Goal: Information Seeking & Learning: Learn about a topic

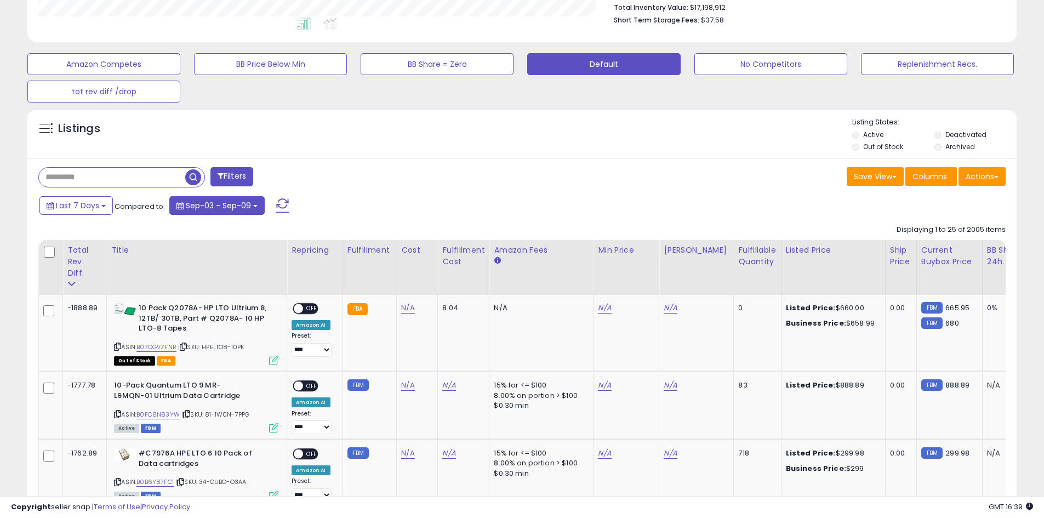
scroll to position [225, 574]
click at [104, 201] on button "Last 7 Days" at bounding box center [75, 205] width 73 height 19
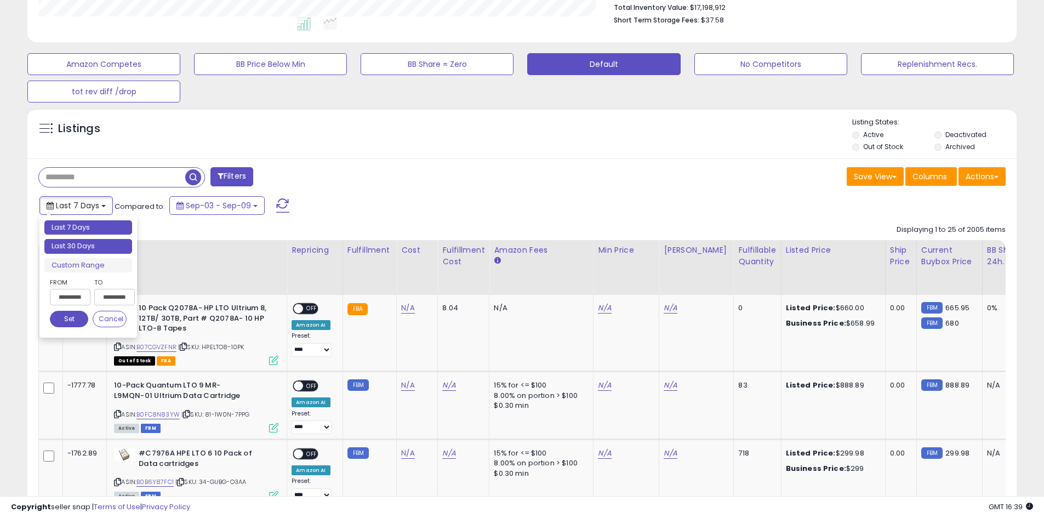
type input "**********"
click at [118, 247] on li "Last 30 Days" at bounding box center [88, 246] width 88 height 15
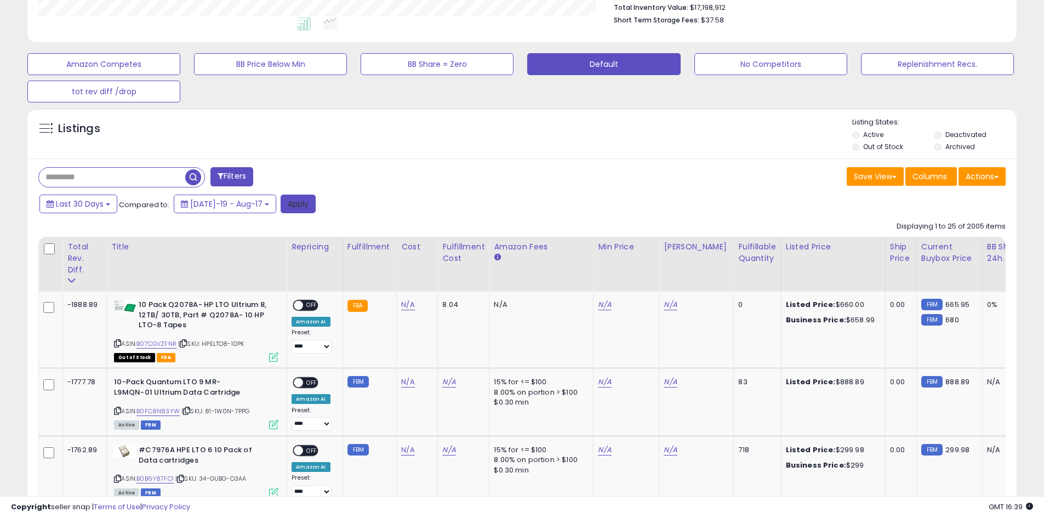
click at [281, 206] on button "Apply" at bounding box center [298, 204] width 35 height 19
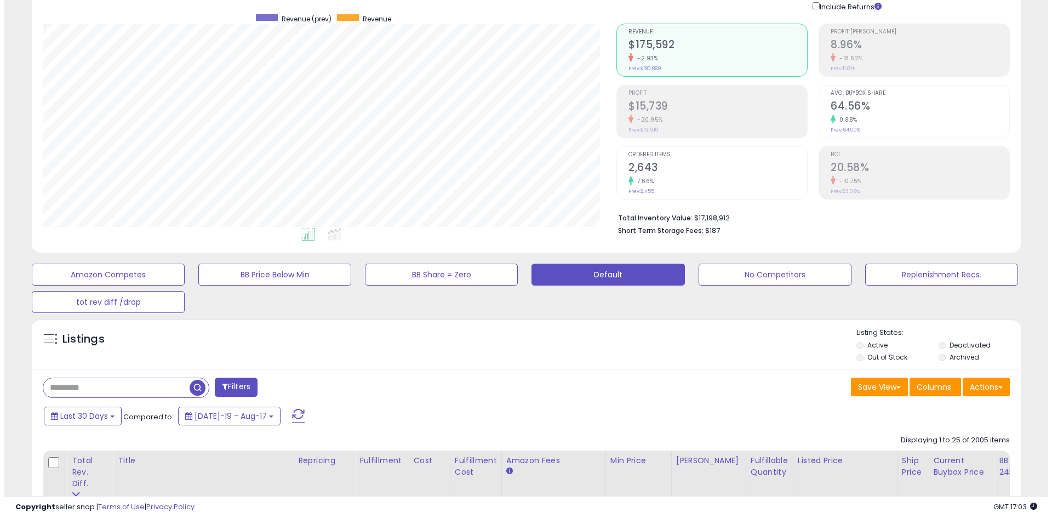
scroll to position [146, 0]
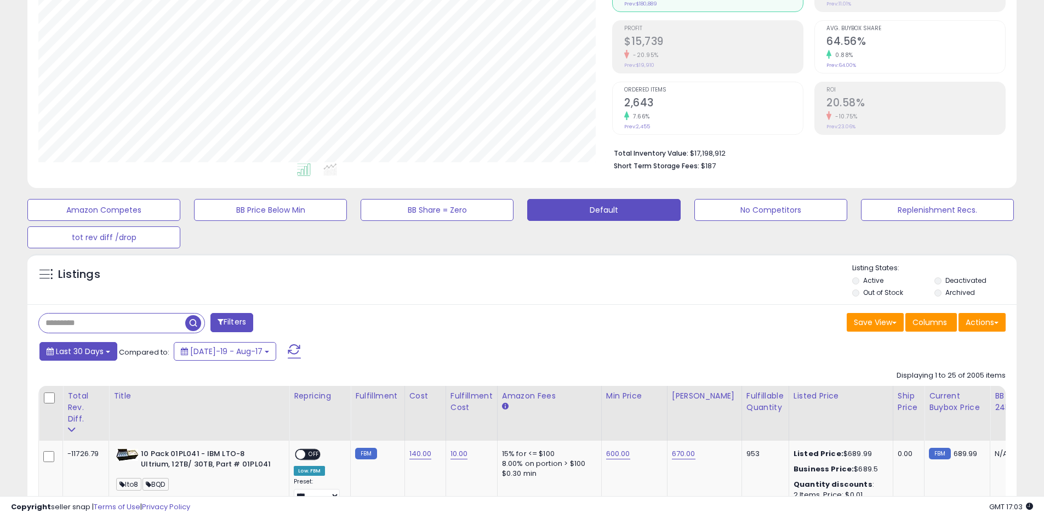
click at [93, 353] on span "Last 30 Days" at bounding box center [80, 351] width 48 height 11
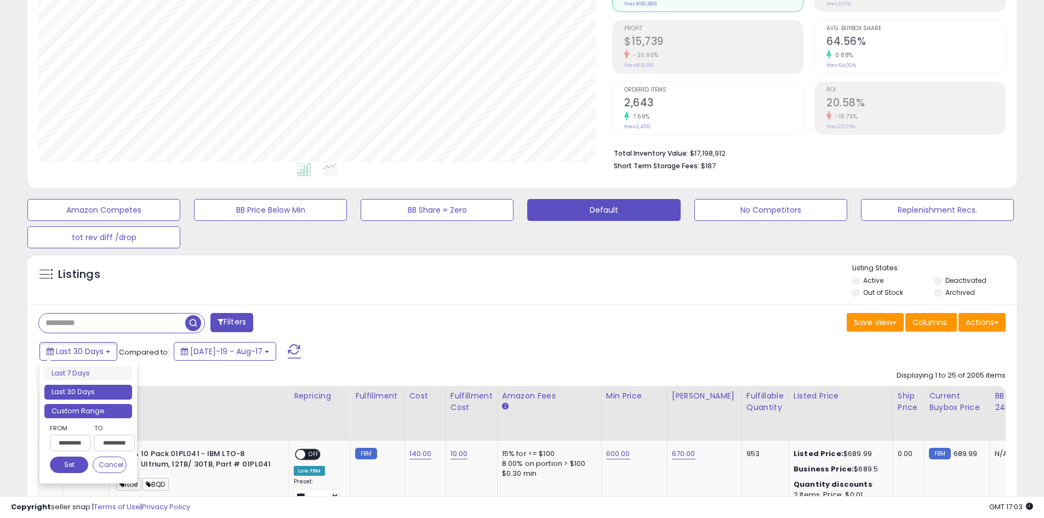
click at [90, 415] on li "Custom Range" at bounding box center [88, 411] width 88 height 15
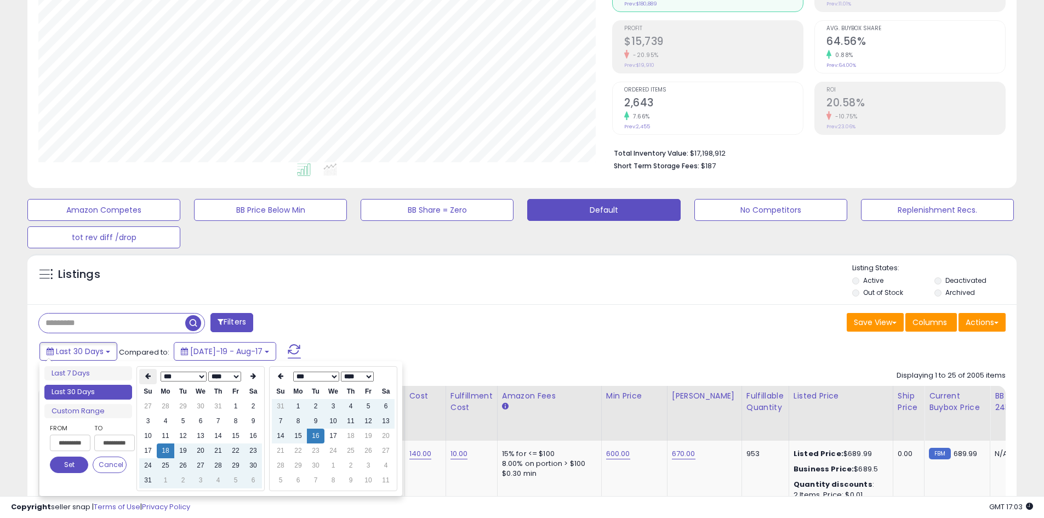
click at [148, 373] on icon at bounding box center [147, 376] width 5 height 7
click at [175, 412] on td "1" at bounding box center [183, 406] width 18 height 15
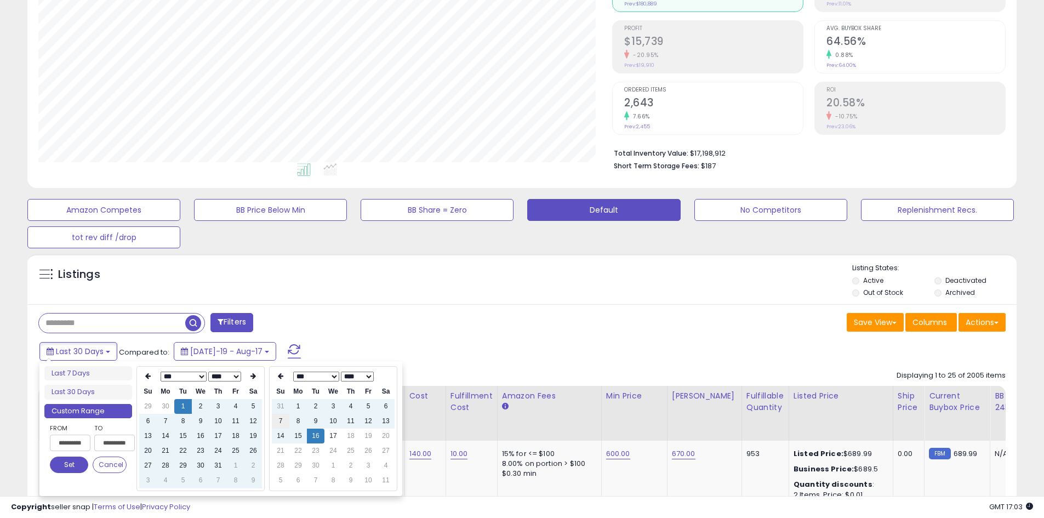
type input "**********"
click at [301, 411] on td "1" at bounding box center [298, 406] width 18 height 15
type input "**********"
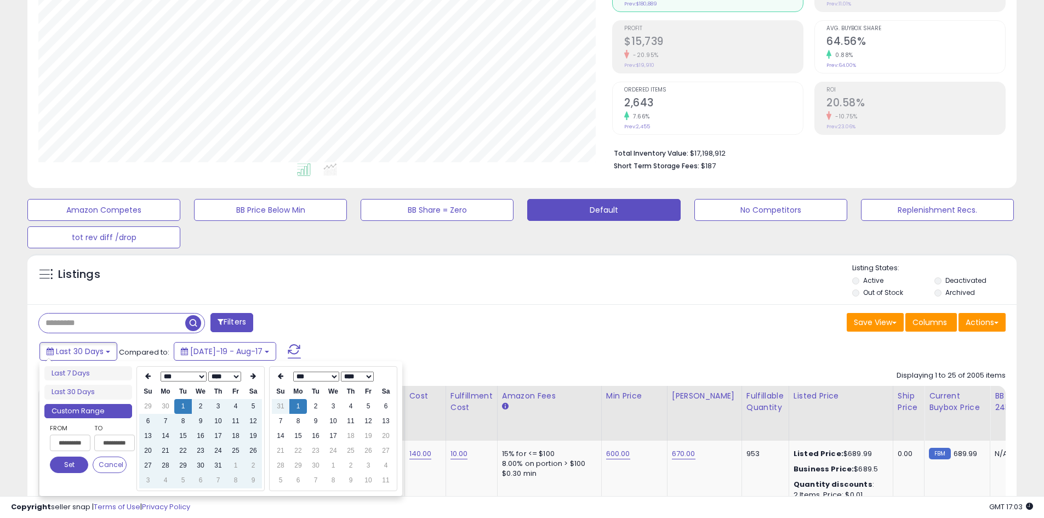
type input "**********"
click at [75, 464] on button "Set" at bounding box center [69, 464] width 38 height 16
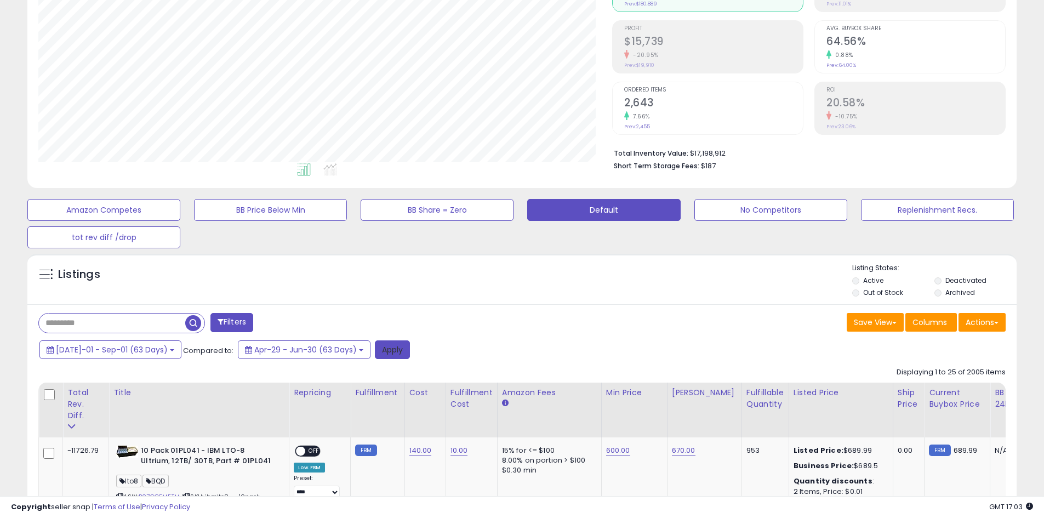
click at [375, 353] on button "Apply" at bounding box center [392, 349] width 35 height 19
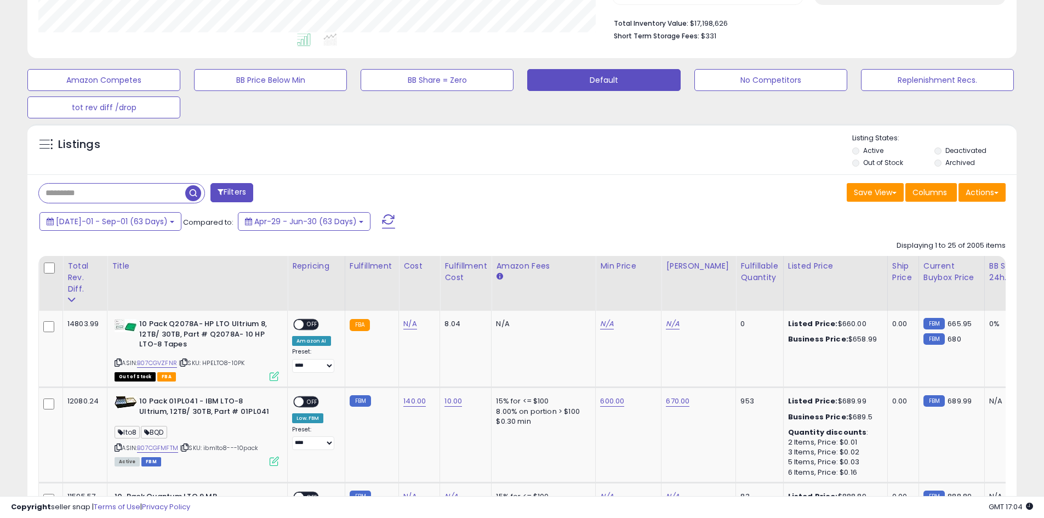
scroll to position [292, 0]
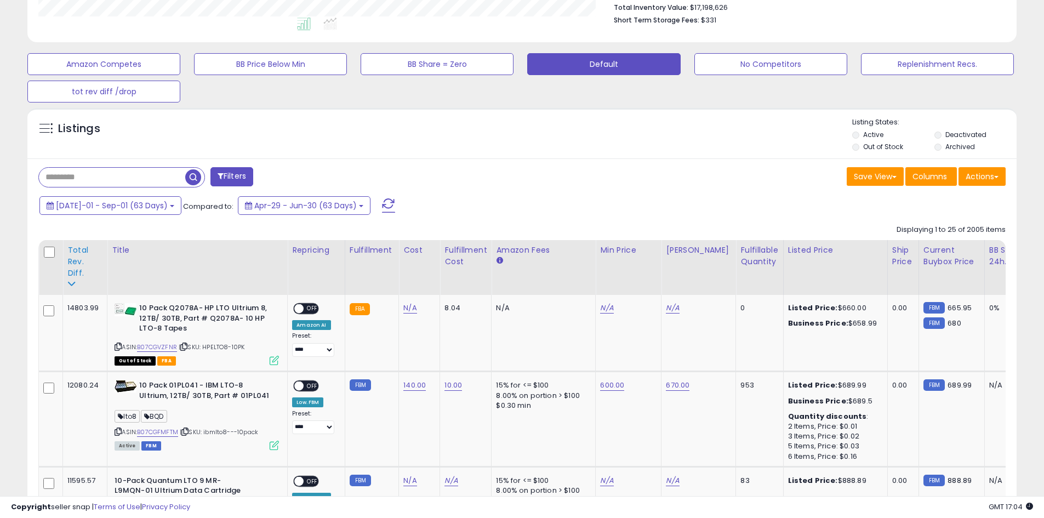
click at [73, 262] on div "Total Rev. Diff." at bounding box center [84, 261] width 35 height 35
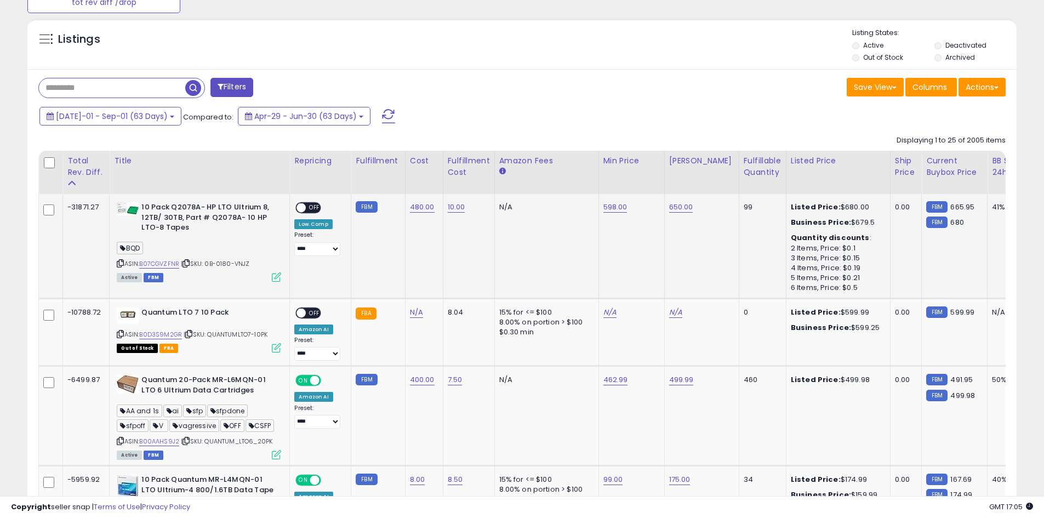
scroll to position [392, 0]
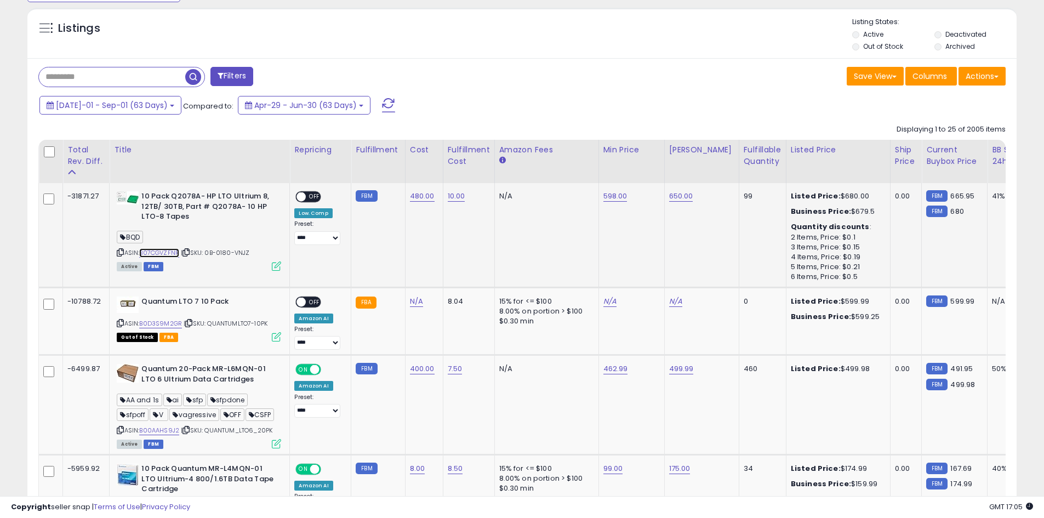
click at [168, 254] on link "B07CGVZFNR" at bounding box center [159, 252] width 40 height 9
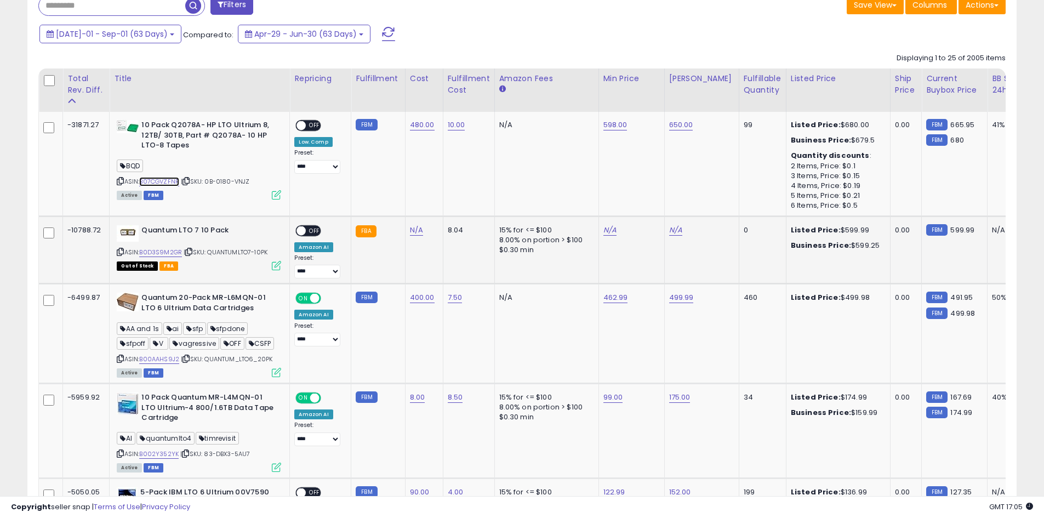
scroll to position [465, 0]
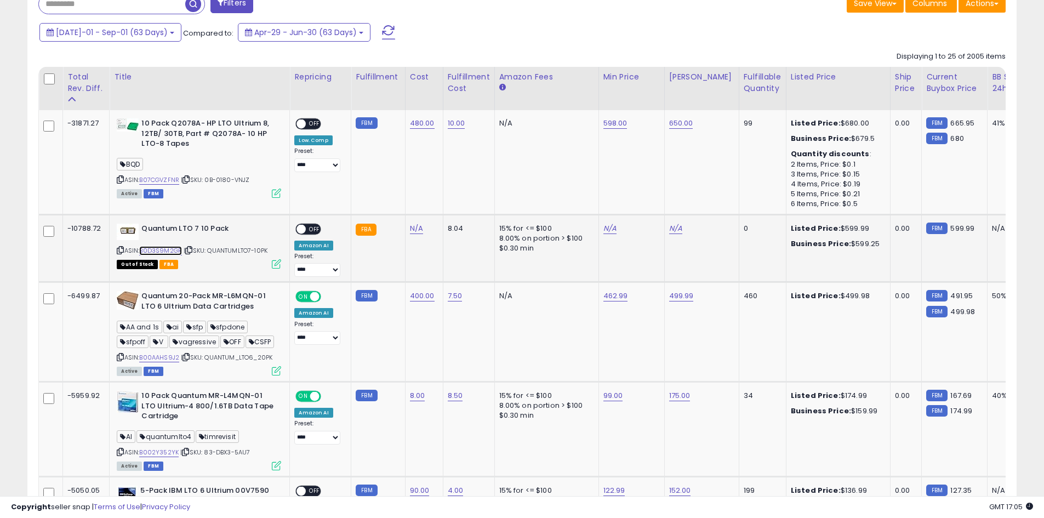
click at [165, 253] on link "B0D3S9M2GR" at bounding box center [160, 250] width 43 height 9
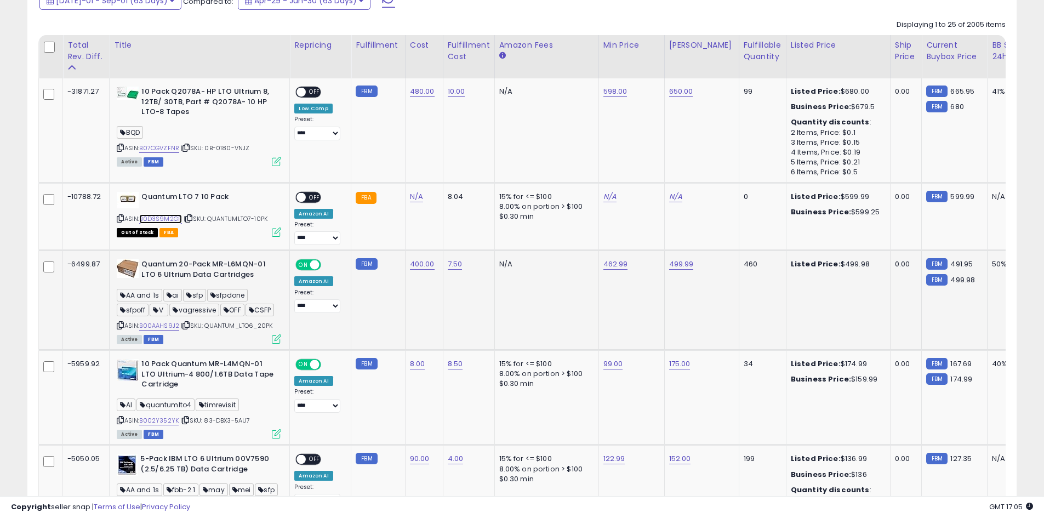
scroll to position [539, 0]
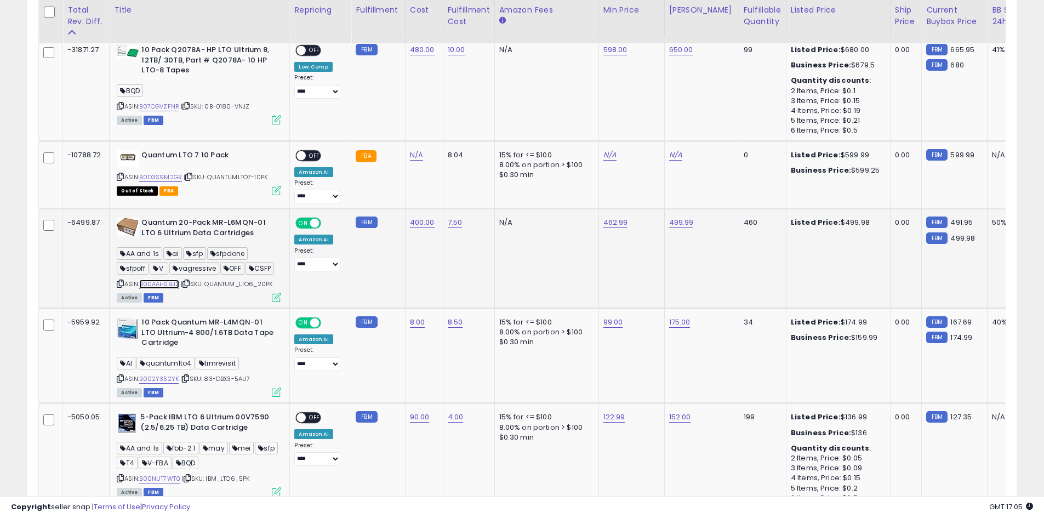
click at [165, 287] on link "B00AAHS9J2" at bounding box center [159, 283] width 40 height 9
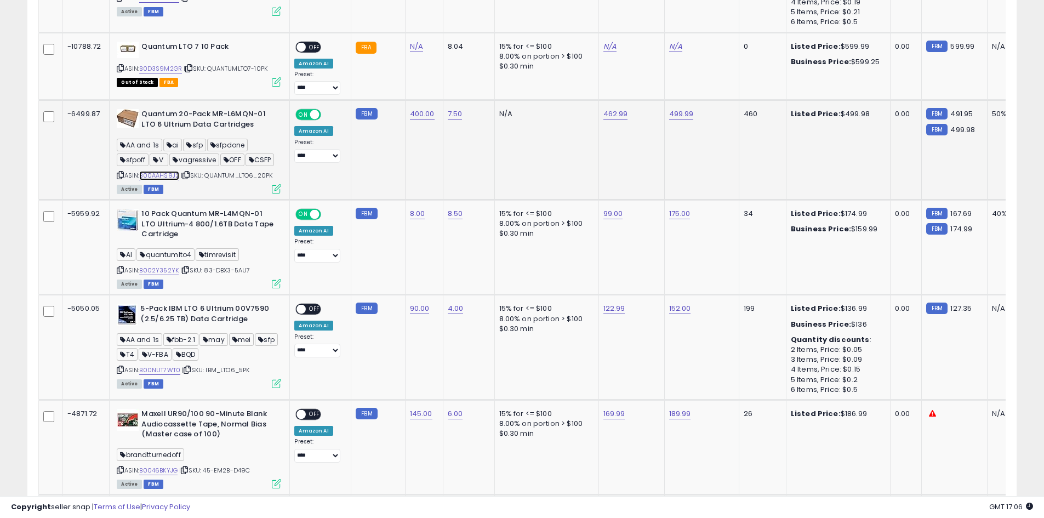
scroll to position [648, 0]
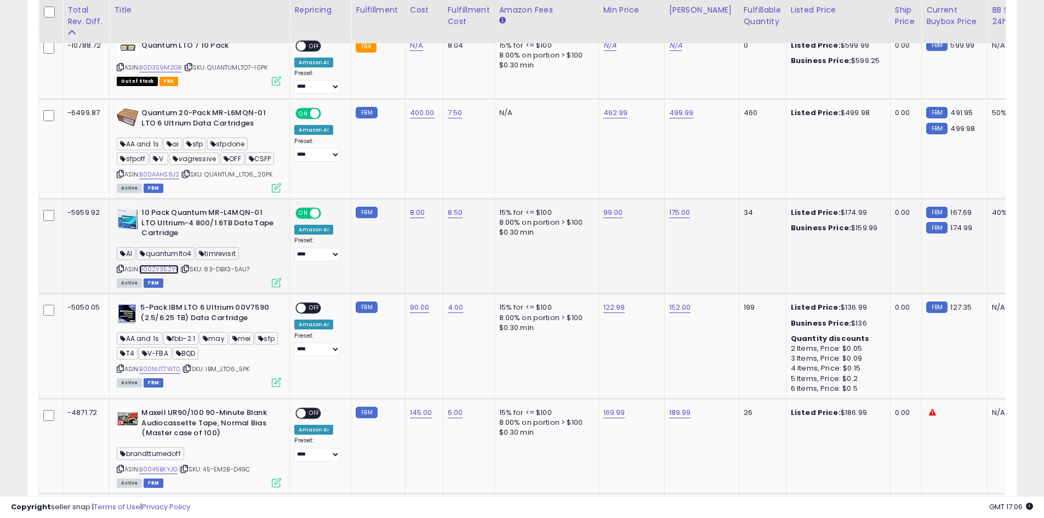
click at [170, 272] on link "B002Y352YK" at bounding box center [158, 269] width 39 height 9
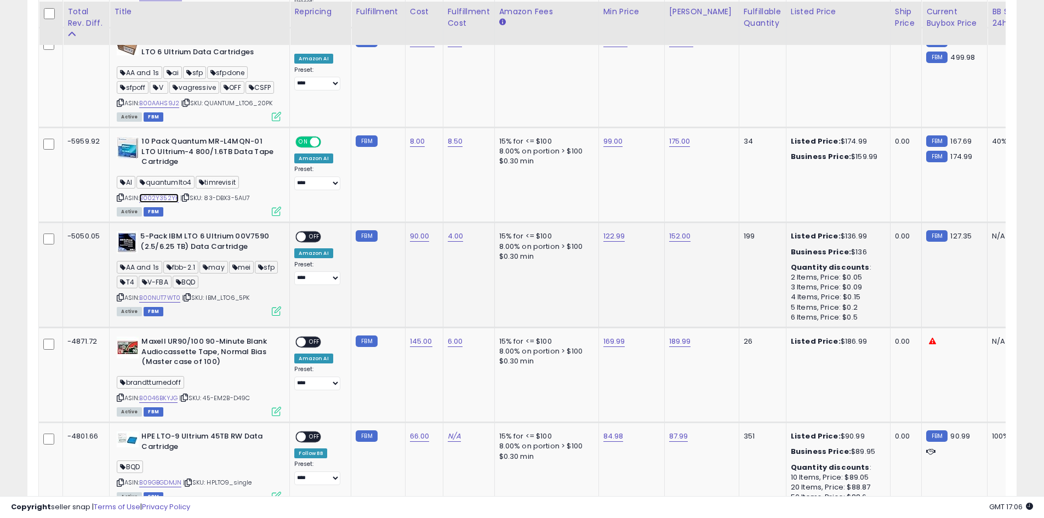
scroll to position [721, 0]
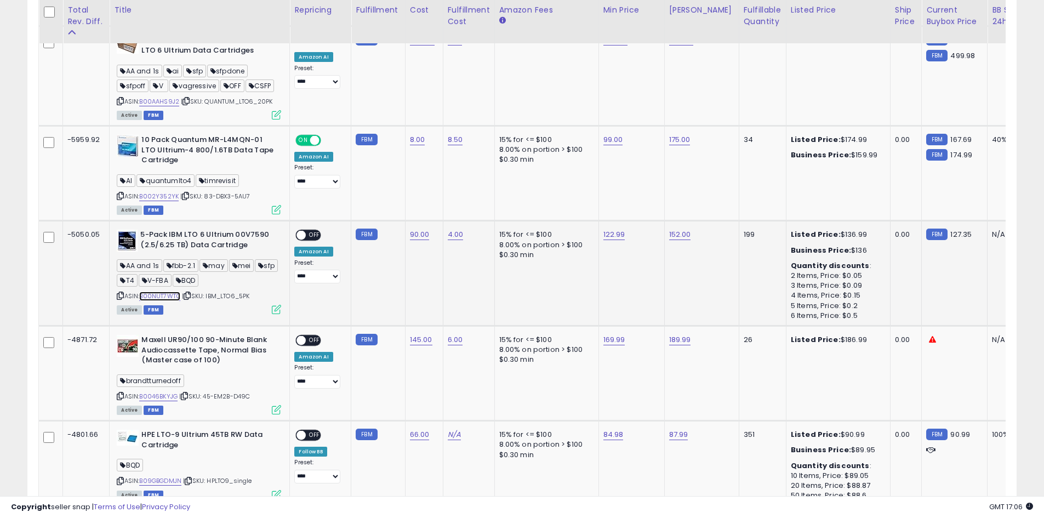
click at [169, 297] on link "B00NUT7WT0" at bounding box center [159, 295] width 41 height 9
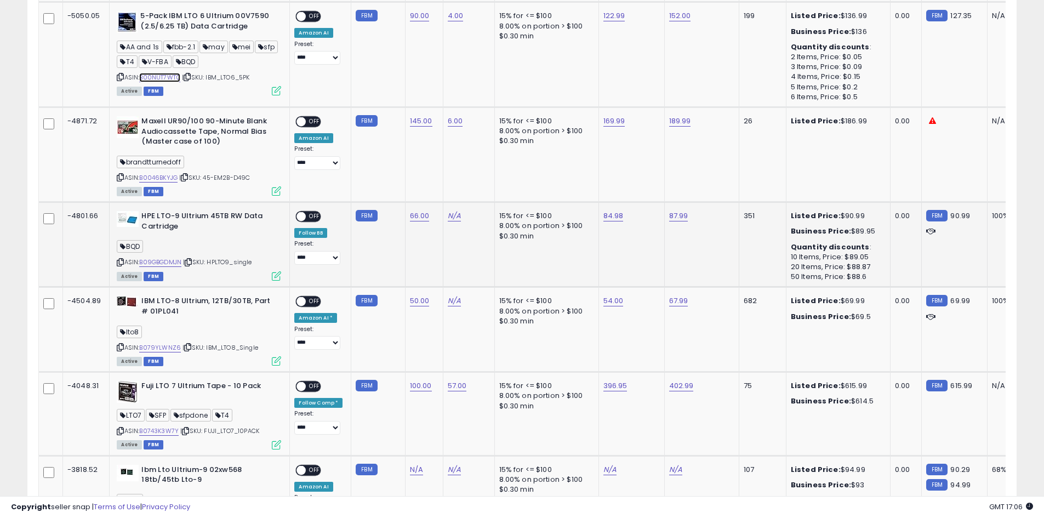
scroll to position [940, 0]
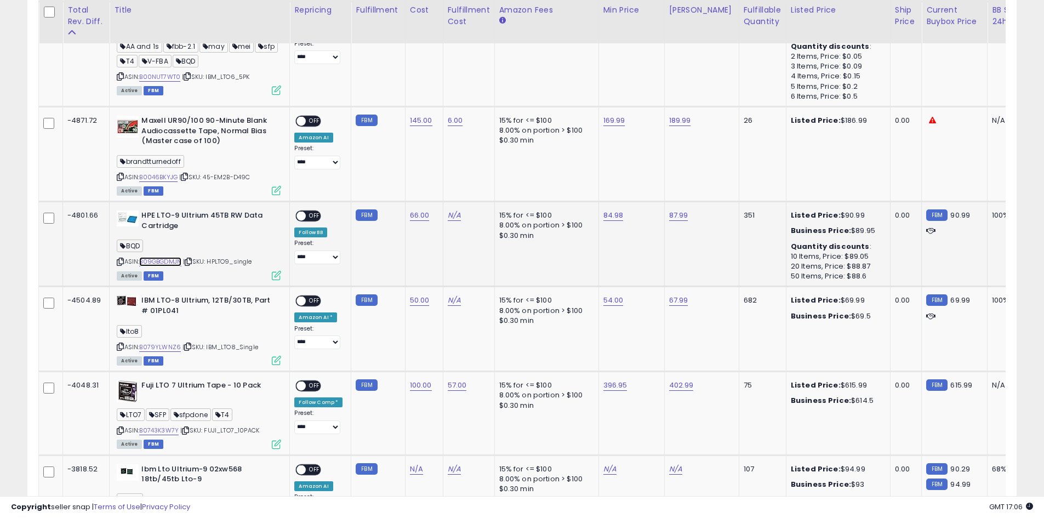
click at [171, 262] on link "B09GBGDMJN" at bounding box center [160, 261] width 42 height 9
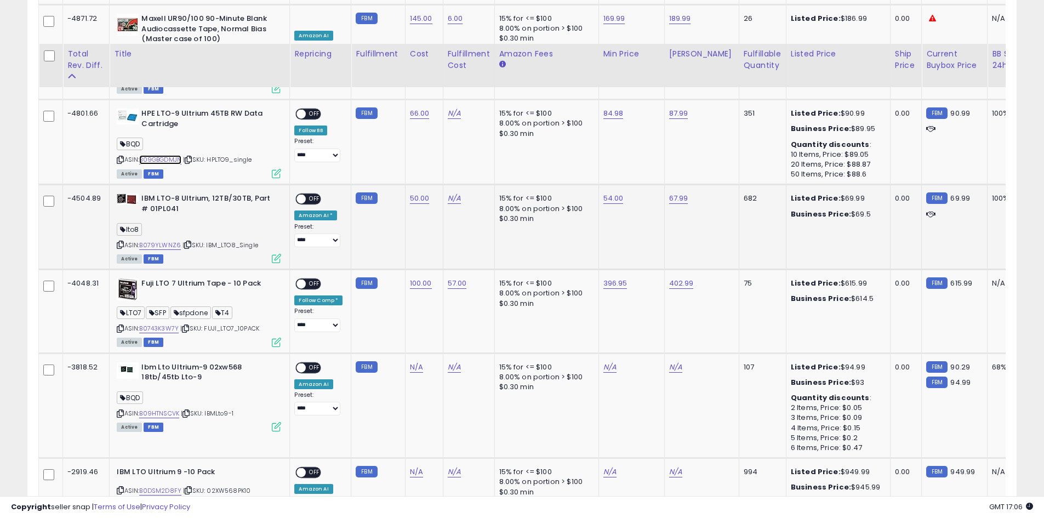
scroll to position [1086, 0]
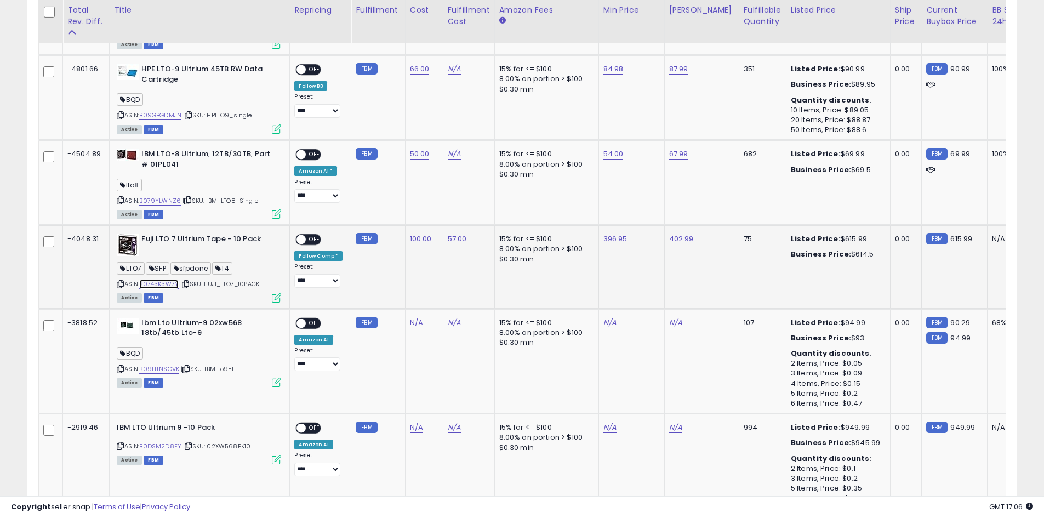
click at [171, 287] on link "B0743K3W7Y" at bounding box center [158, 283] width 39 height 9
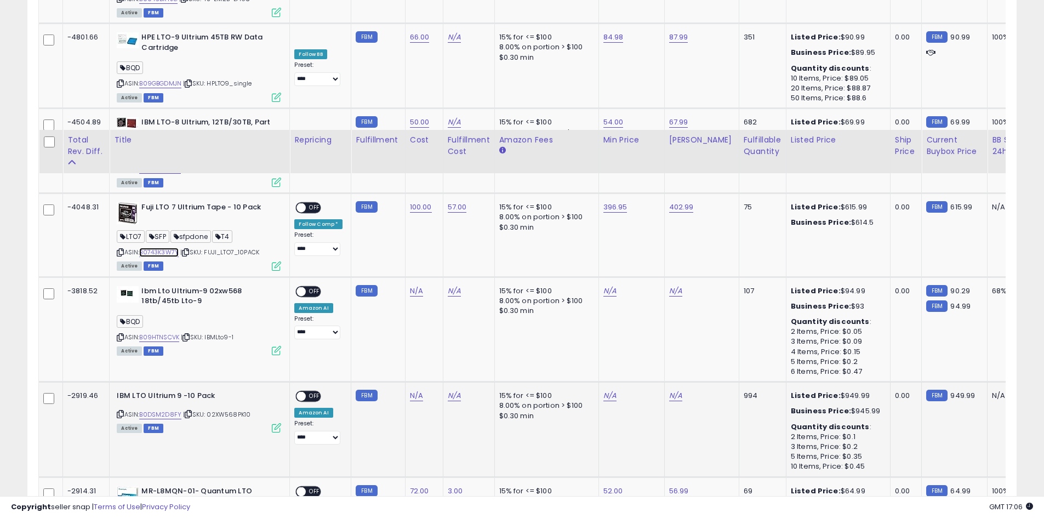
scroll to position [1269, 0]
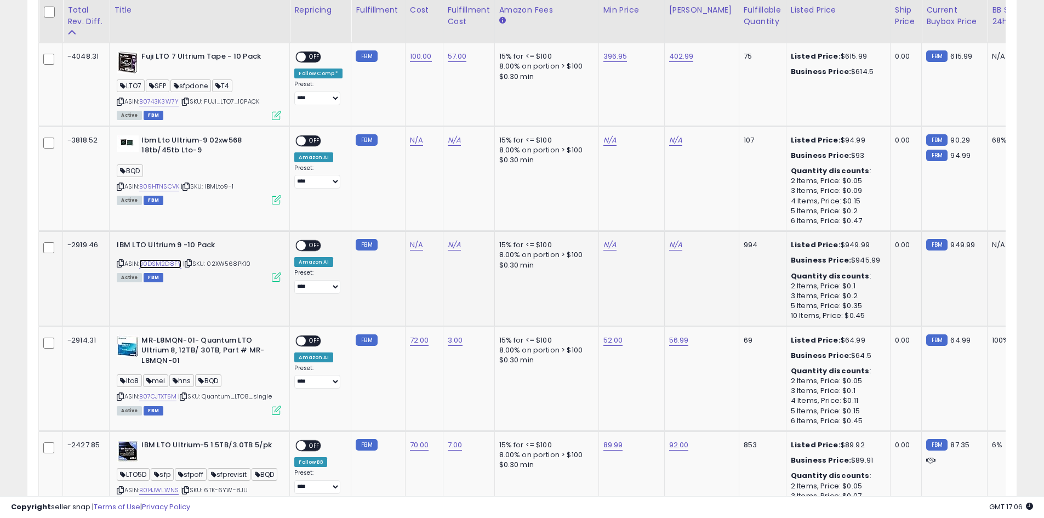
click at [170, 264] on link "B0DSM2D8FY" at bounding box center [160, 263] width 42 height 9
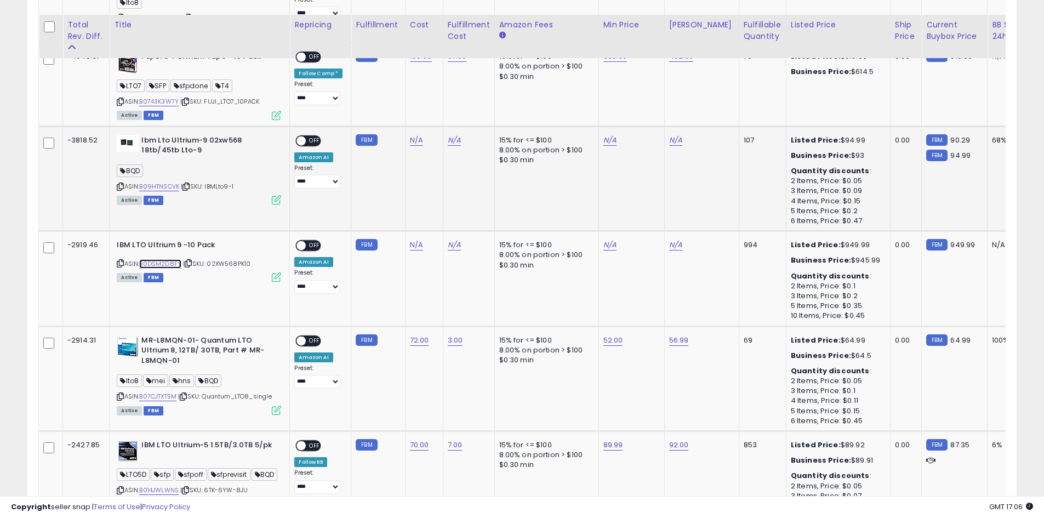
scroll to position [1306, 0]
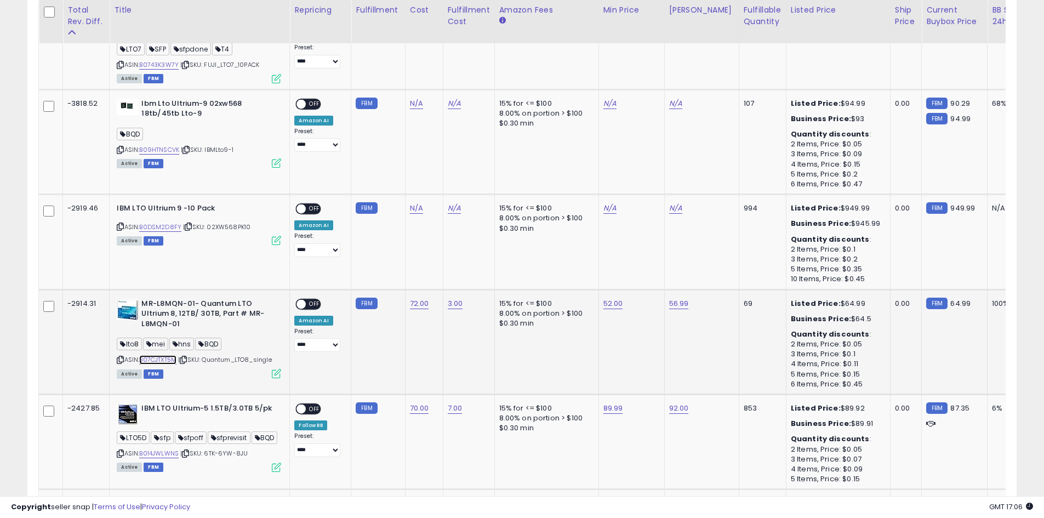
click at [167, 359] on link "B07CJTXT5M" at bounding box center [157, 359] width 37 height 9
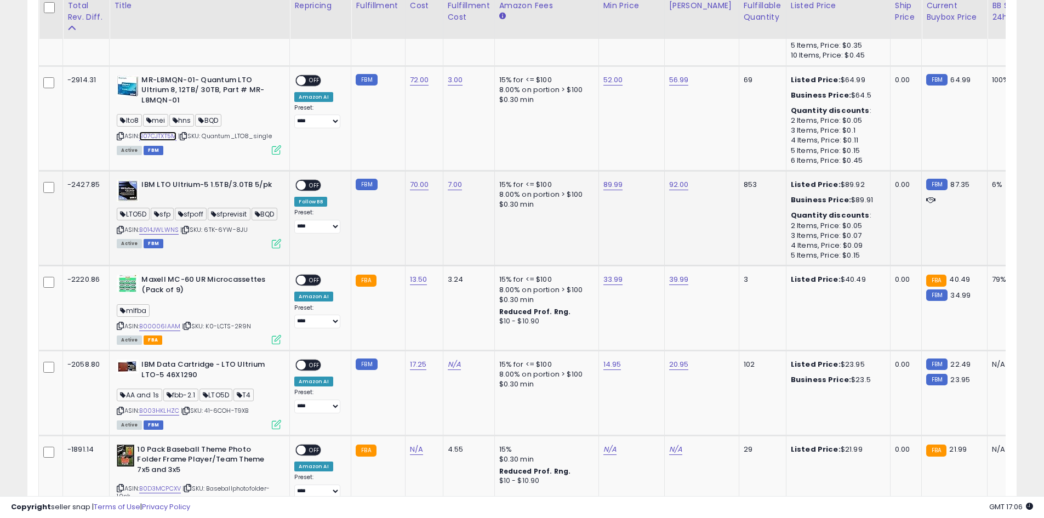
scroll to position [1561, 0]
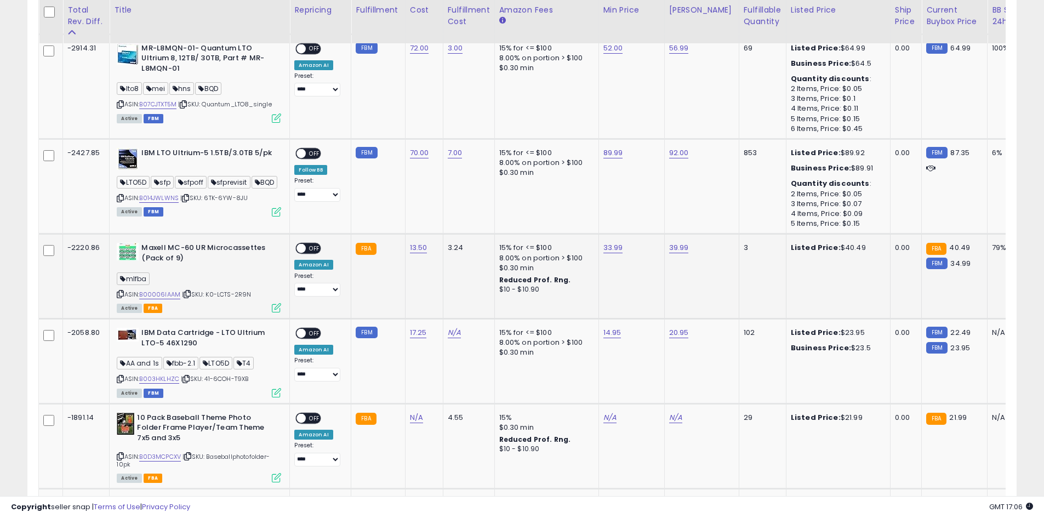
click at [182, 299] on span "| SKU: K0-LCTS-2R9N" at bounding box center [216, 294] width 69 height 9
click at [179, 299] on link "B00006IAAM" at bounding box center [159, 294] width 41 height 9
click at [170, 384] on link "B003HKLHZC" at bounding box center [159, 378] width 40 height 9
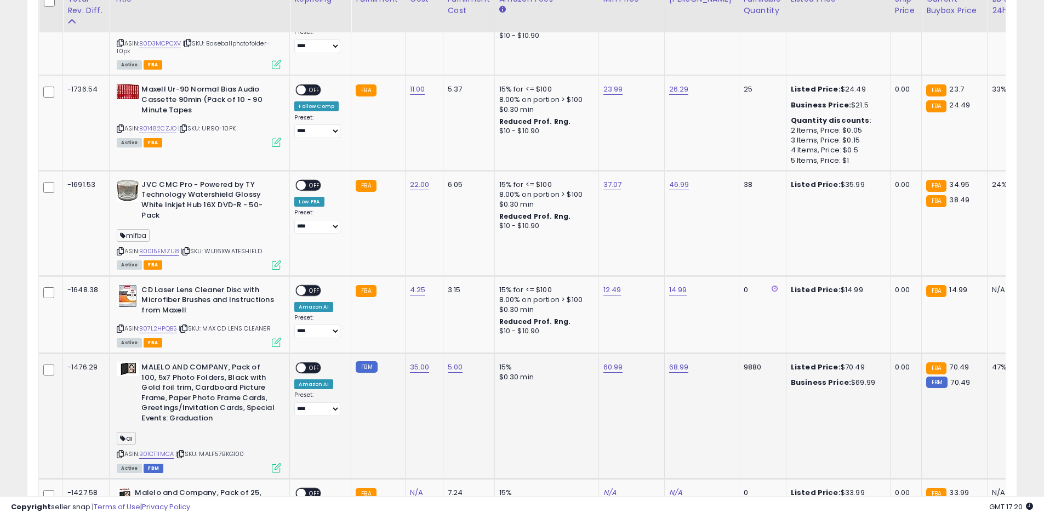
scroll to position [1963, 0]
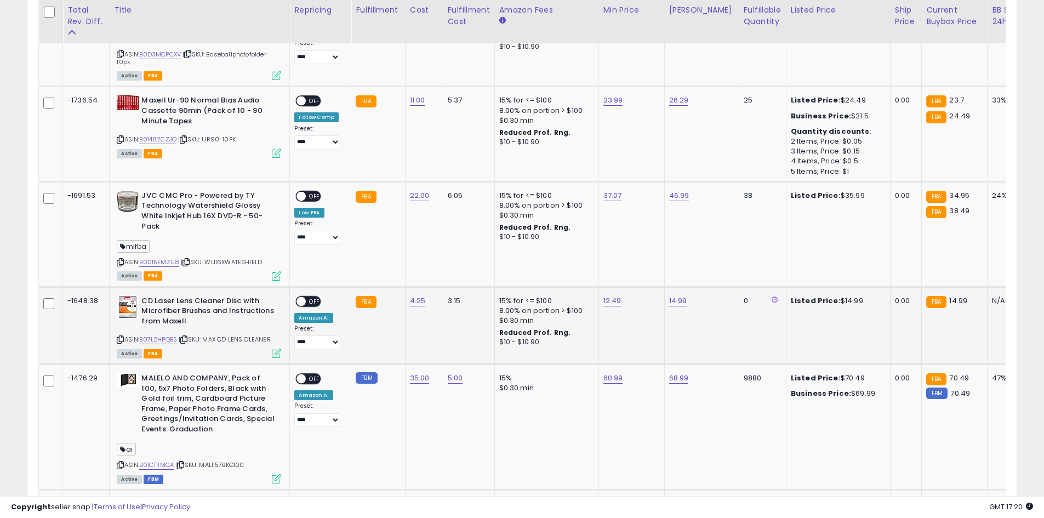
drag, startPoint x: 165, startPoint y: 319, endPoint x: 210, endPoint y: 332, distance: 46.8
click at [210, 329] on b "CD Laser Lens Cleaner Disc with Microfiber Brushes and Instructions from Maxell" at bounding box center [207, 312] width 133 height 33
click at [169, 342] on link "B07L2HPQBS" at bounding box center [158, 339] width 38 height 9
click at [187, 342] on icon at bounding box center [183, 339] width 7 height 6
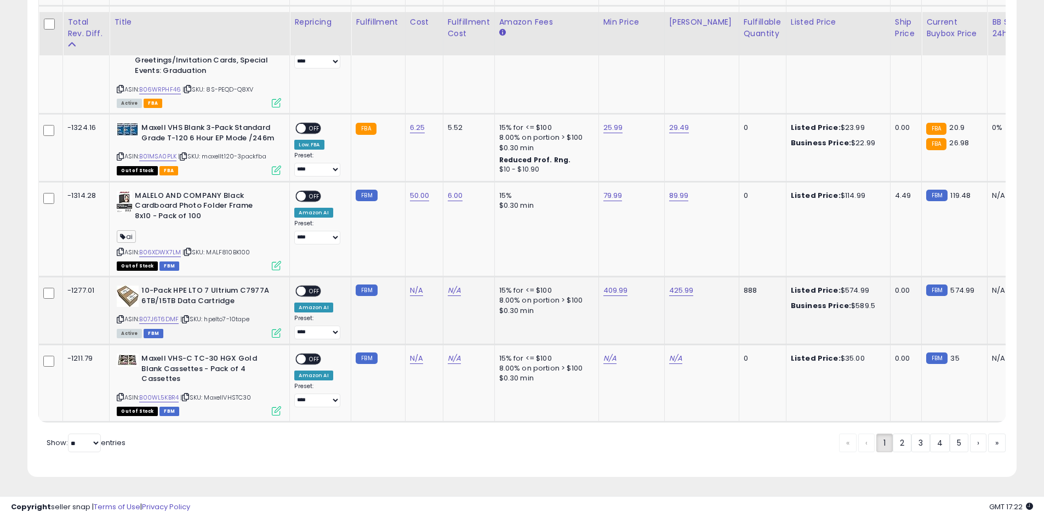
scroll to position [2459, 0]
click at [170, 314] on link "B07J6T6DMF" at bounding box center [158, 318] width 39 height 9
click at [898, 445] on link "2" at bounding box center [902, 442] width 19 height 19
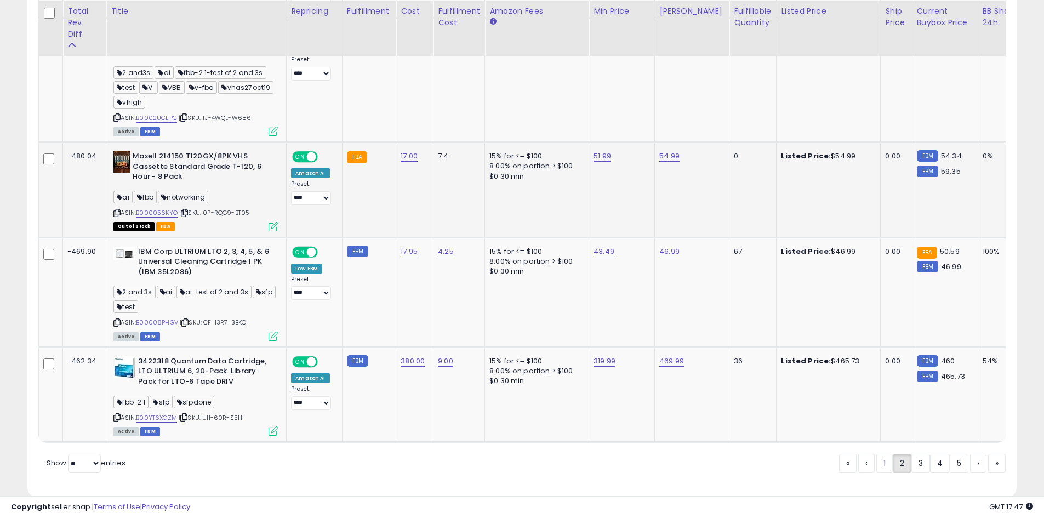
scroll to position [2521, 0]
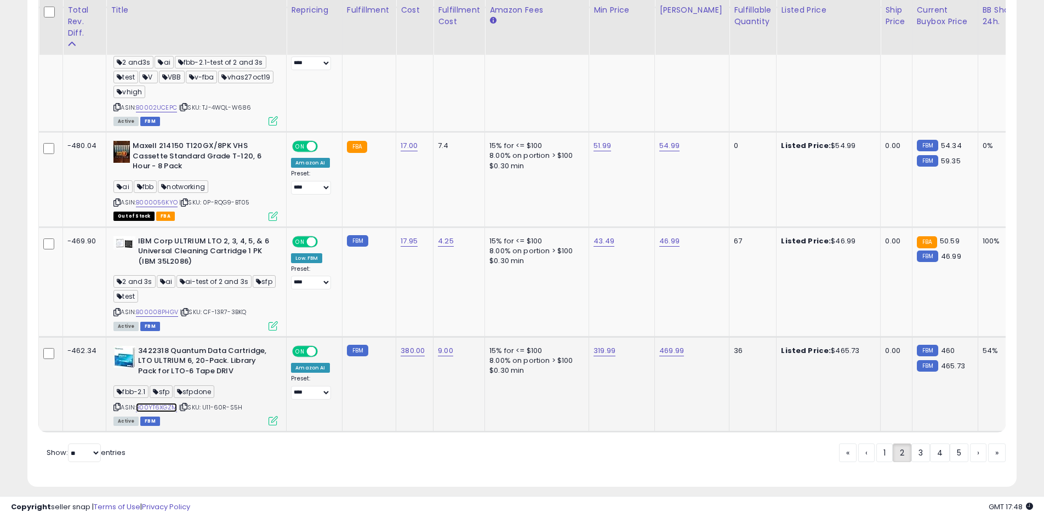
click at [166, 403] on link "B00YT6XGZM" at bounding box center [156, 407] width 41 height 9
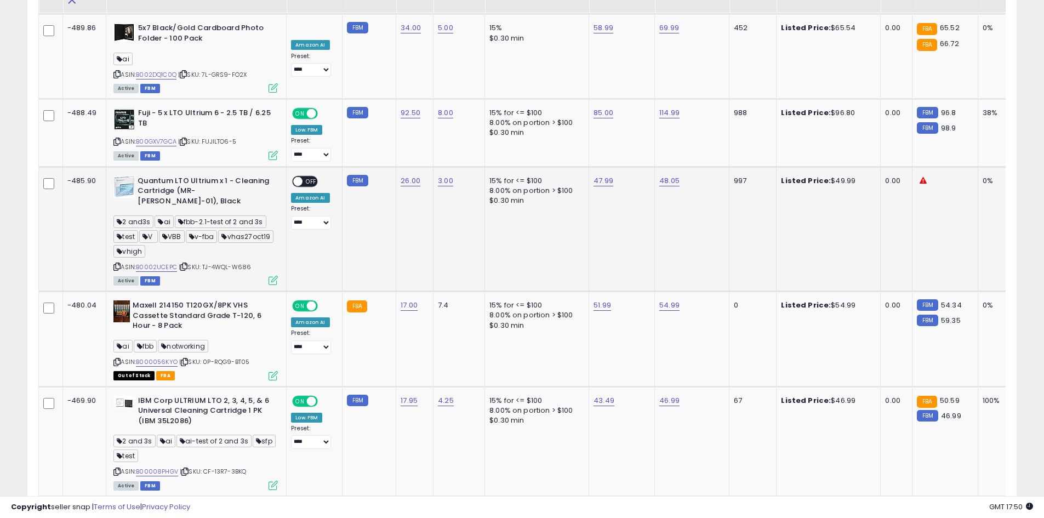
scroll to position [2302, 0]
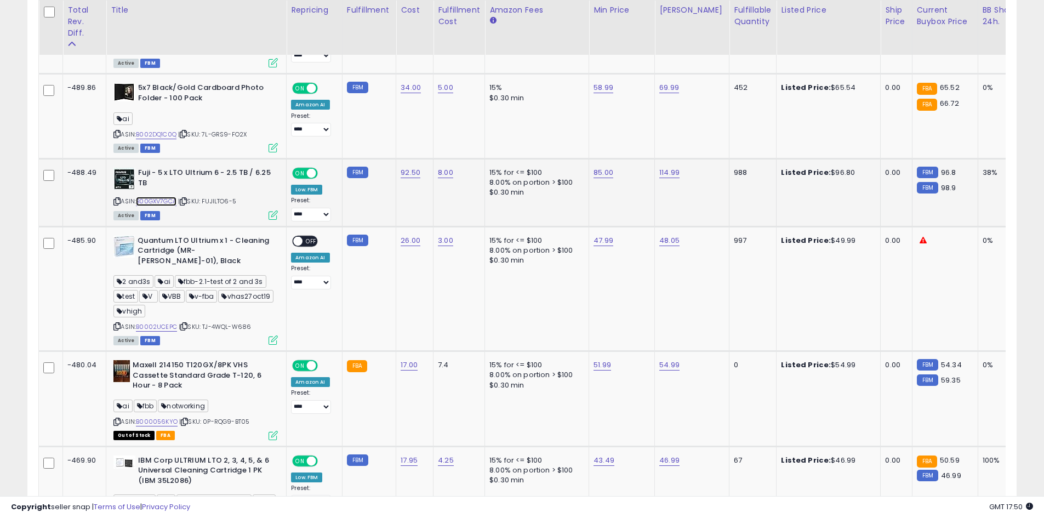
click at [176, 197] on link "B00GXV7GCA" at bounding box center [156, 201] width 41 height 9
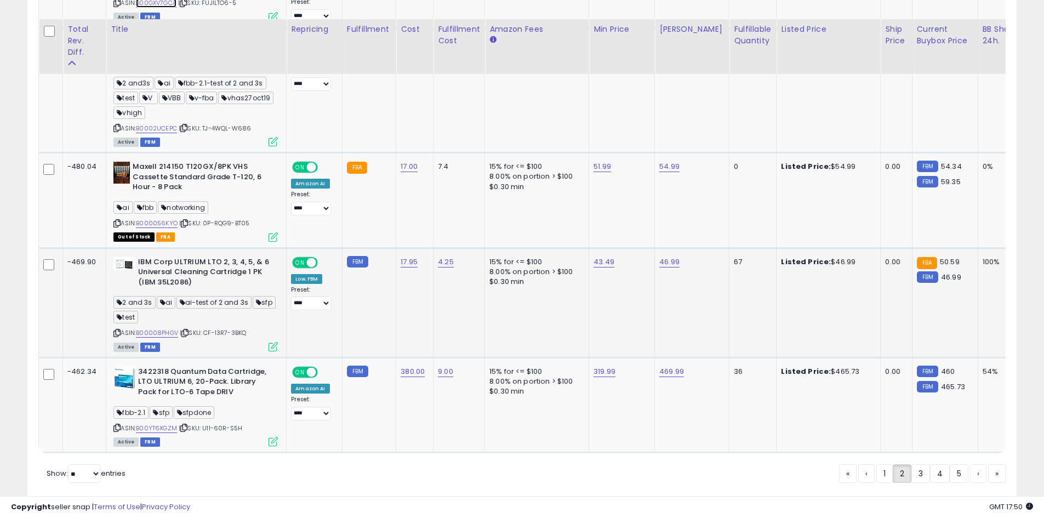
scroll to position [2521, 0]
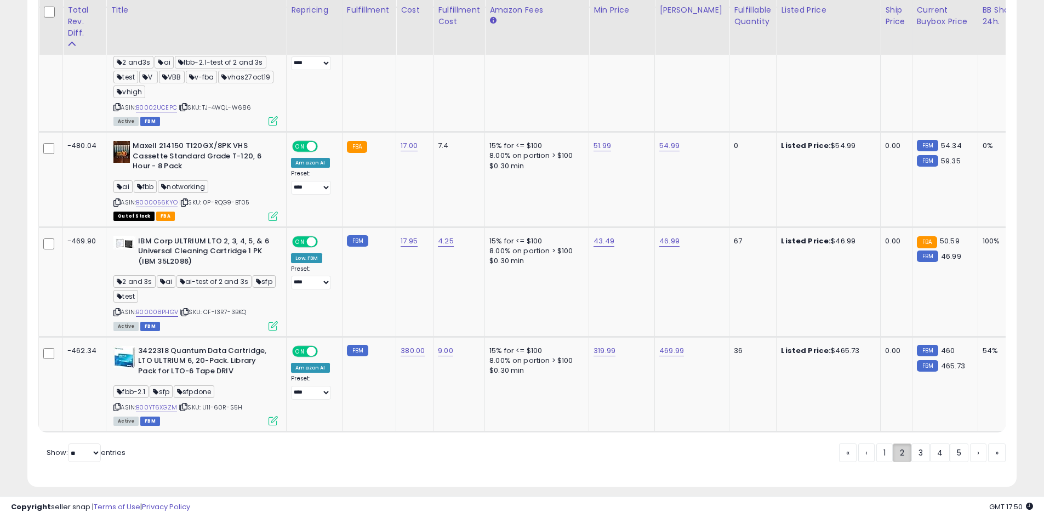
click at [908, 443] on link "2" at bounding box center [902, 452] width 19 height 19
click at [919, 443] on link "3" at bounding box center [920, 452] width 19 height 19
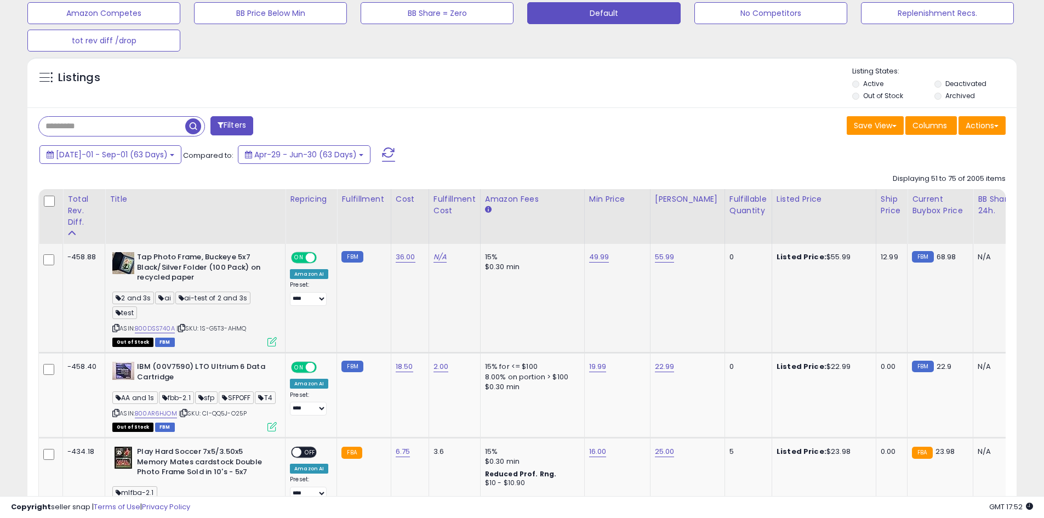
scroll to position [429, 0]
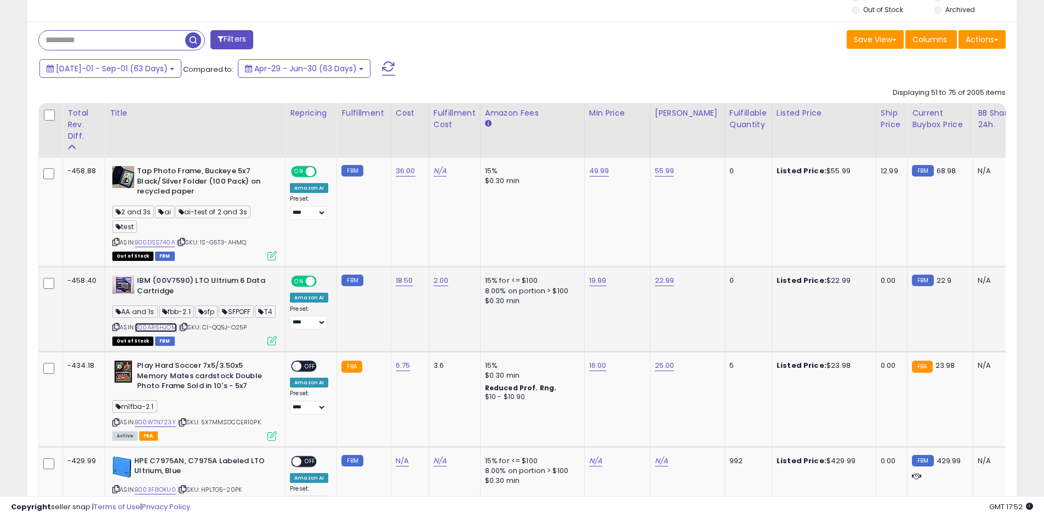
click at [173, 332] on link "B00AR6HJOM" at bounding box center [156, 327] width 42 height 9
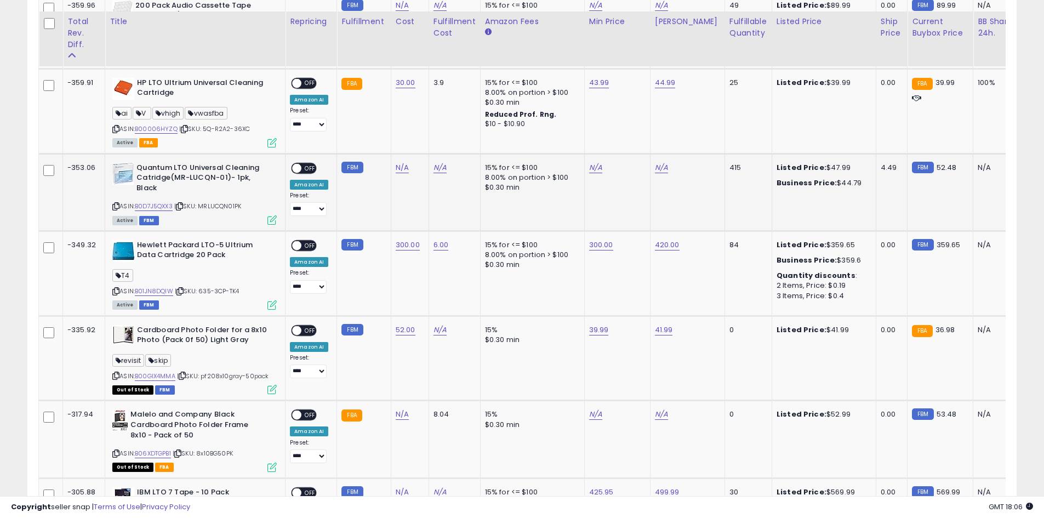
scroll to position [1534, 0]
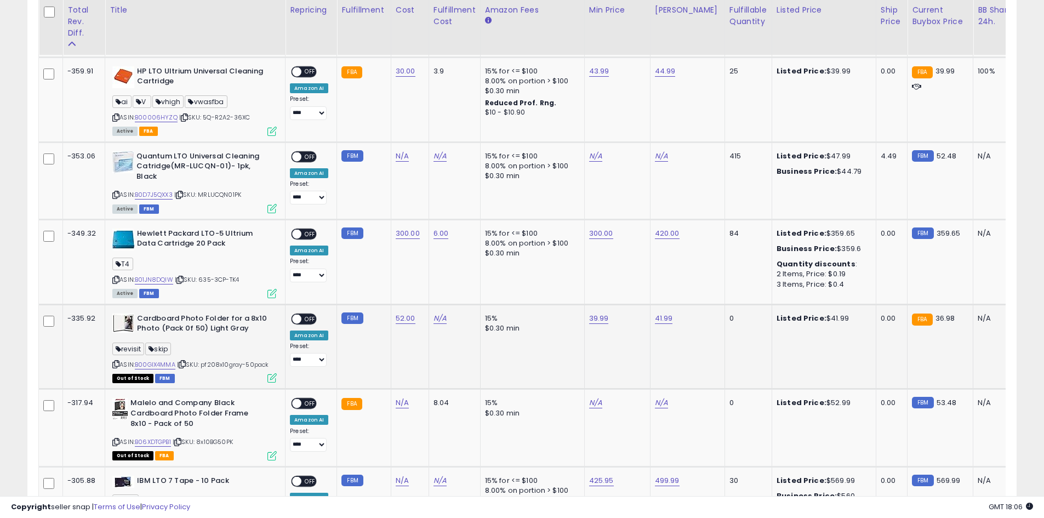
click at [496, 323] on div "15%" at bounding box center [530, 318] width 91 height 10
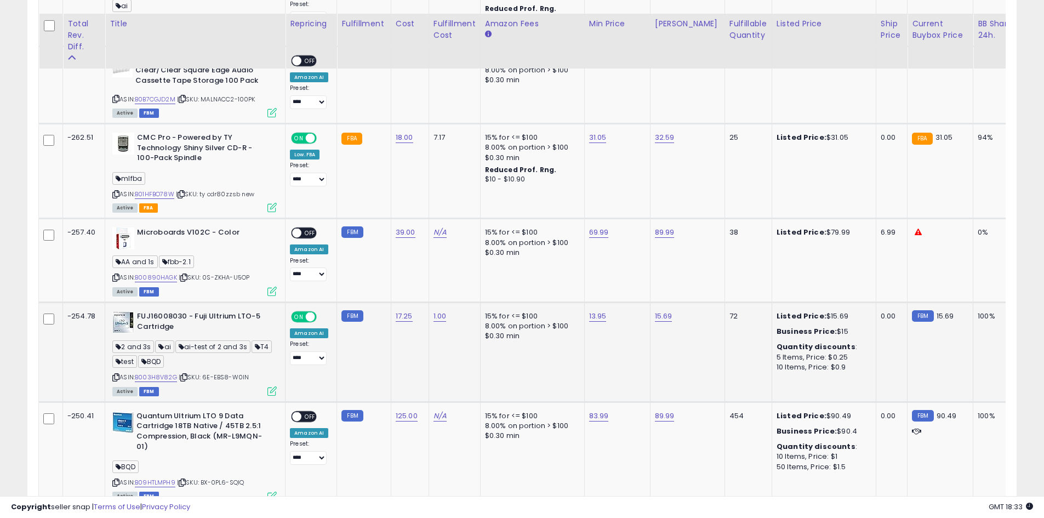
scroll to position [2141, 0]
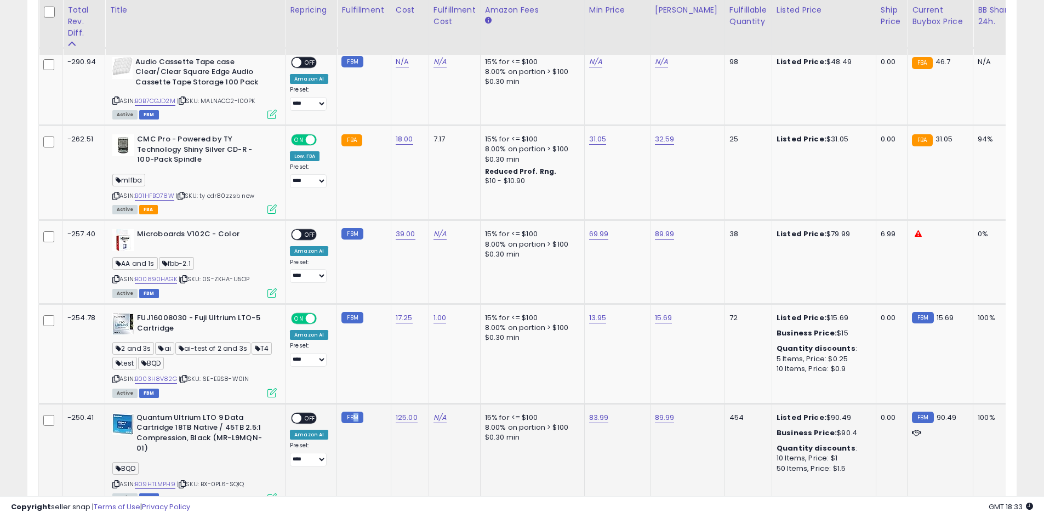
drag, startPoint x: 350, startPoint y: 432, endPoint x: 362, endPoint y: 432, distance: 11.5
click at [356, 423] on small "FBM" at bounding box center [351, 417] width 21 height 12
click at [364, 432] on td "FBM" at bounding box center [364, 455] width 54 height 105
drag, startPoint x: 357, startPoint y: 432, endPoint x: 350, endPoint y: 432, distance: 7.1
click at [350, 423] on small "FBM" at bounding box center [351, 417] width 21 height 12
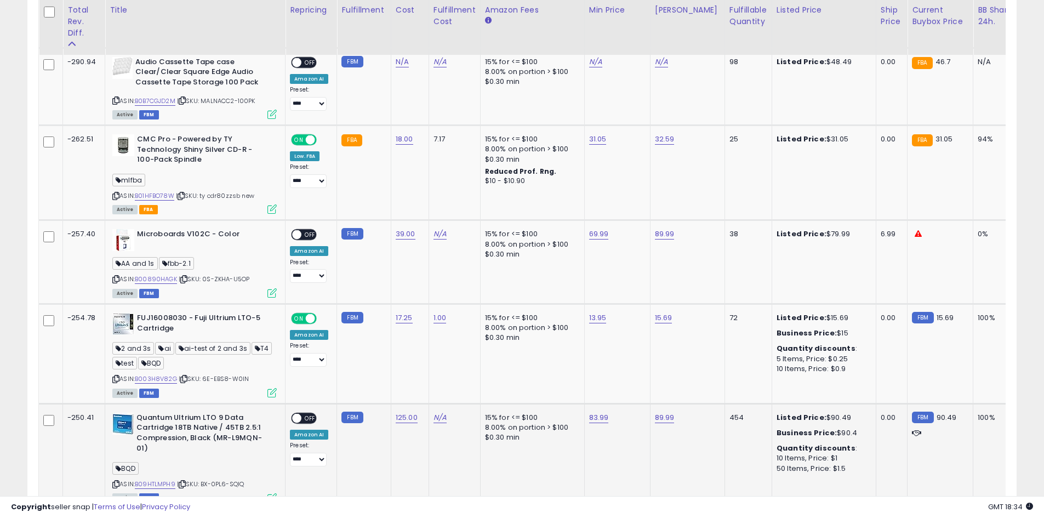
click at [344, 423] on small "FBM" at bounding box center [351, 417] width 21 height 12
drag, startPoint x: 344, startPoint y: 432, endPoint x: 359, endPoint y: 433, distance: 15.9
click at [359, 423] on small "FBM" at bounding box center [351, 417] width 21 height 12
click at [360, 423] on small "FBM" at bounding box center [351, 417] width 21 height 12
drag, startPoint x: 359, startPoint y: 432, endPoint x: 350, endPoint y: 432, distance: 9.3
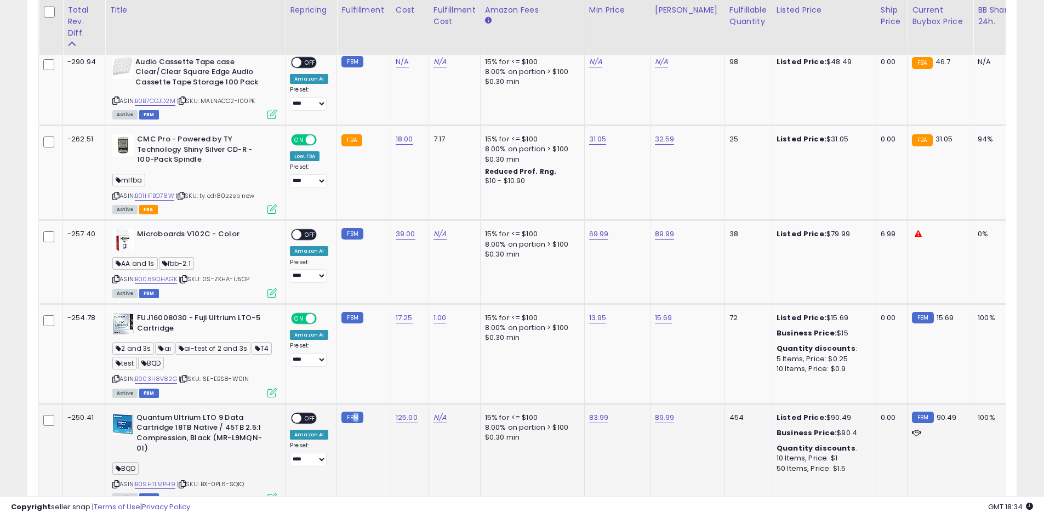
click at [350, 423] on small "FBM" at bounding box center [351, 417] width 21 height 12
click at [356, 423] on small "FBM" at bounding box center [351, 417] width 21 height 12
drag, startPoint x: 344, startPoint y: 433, endPoint x: 357, endPoint y: 433, distance: 13.7
click at [357, 423] on small "FBM" at bounding box center [351, 417] width 21 height 12
click at [358, 423] on small "FBM" at bounding box center [351, 417] width 21 height 12
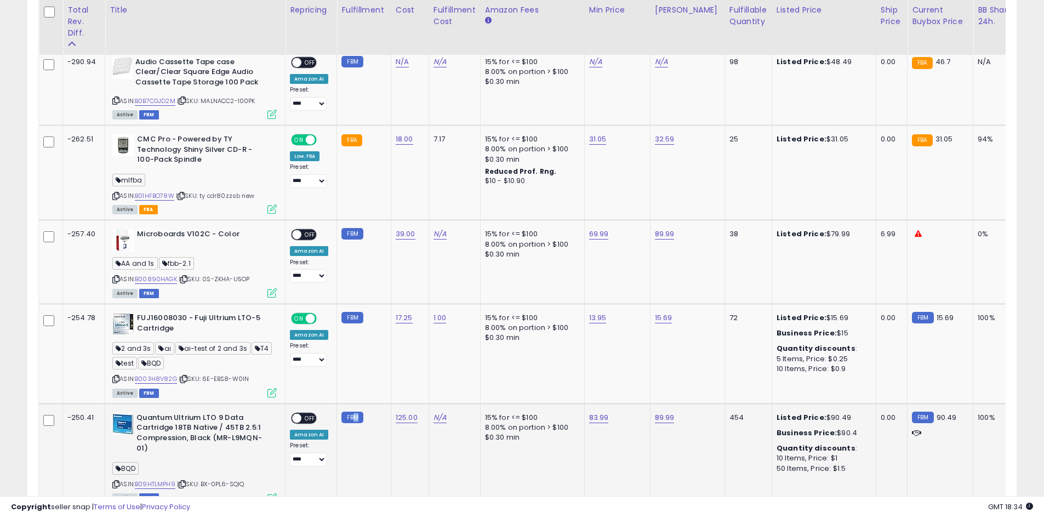
click at [353, 423] on small "FBM" at bounding box center [351, 417] width 21 height 12
click at [356, 423] on small "FBM" at bounding box center [351, 417] width 21 height 12
drag, startPoint x: 350, startPoint y: 432, endPoint x: 357, endPoint y: 432, distance: 6.6
click at [357, 423] on small "FBM" at bounding box center [351, 417] width 21 height 12
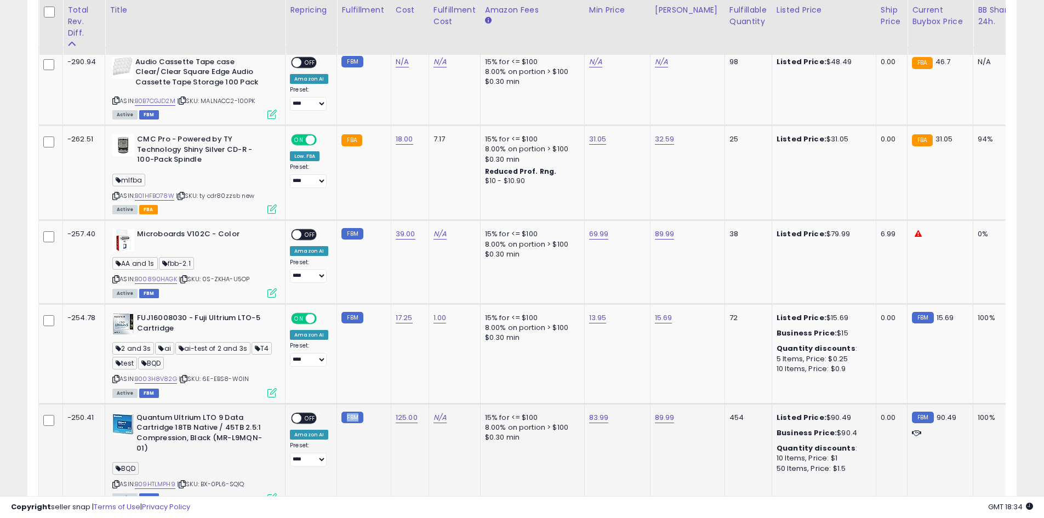
drag, startPoint x: 346, startPoint y: 431, endPoint x: 357, endPoint y: 431, distance: 11.0
click at [357, 423] on small "FBM" at bounding box center [351, 417] width 21 height 12
click at [358, 423] on small "FBM" at bounding box center [351, 417] width 21 height 12
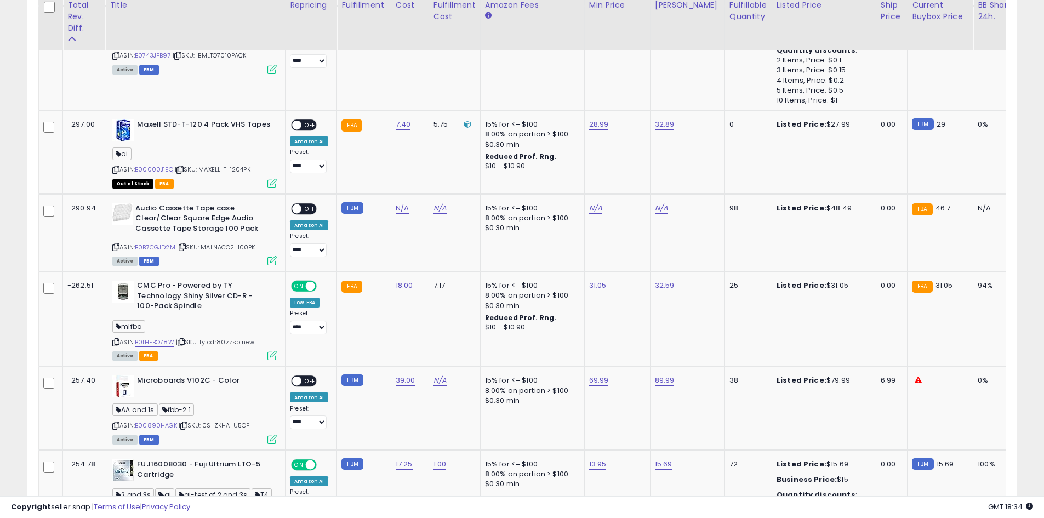
scroll to position [1958, 0]
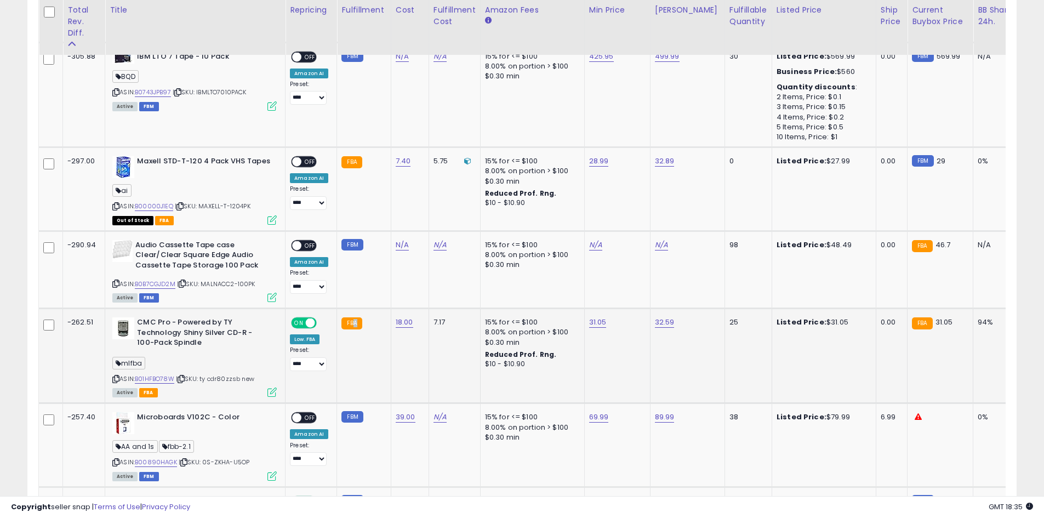
click at [353, 329] on small "FBA" at bounding box center [351, 323] width 20 height 12
click at [357, 329] on small "FBA" at bounding box center [351, 323] width 20 height 12
drag, startPoint x: 355, startPoint y: 339, endPoint x: 346, endPoint y: 342, distance: 9.7
click at [346, 329] on small "FBA" at bounding box center [351, 323] width 20 height 12
click at [344, 329] on small "FBA" at bounding box center [351, 323] width 20 height 12
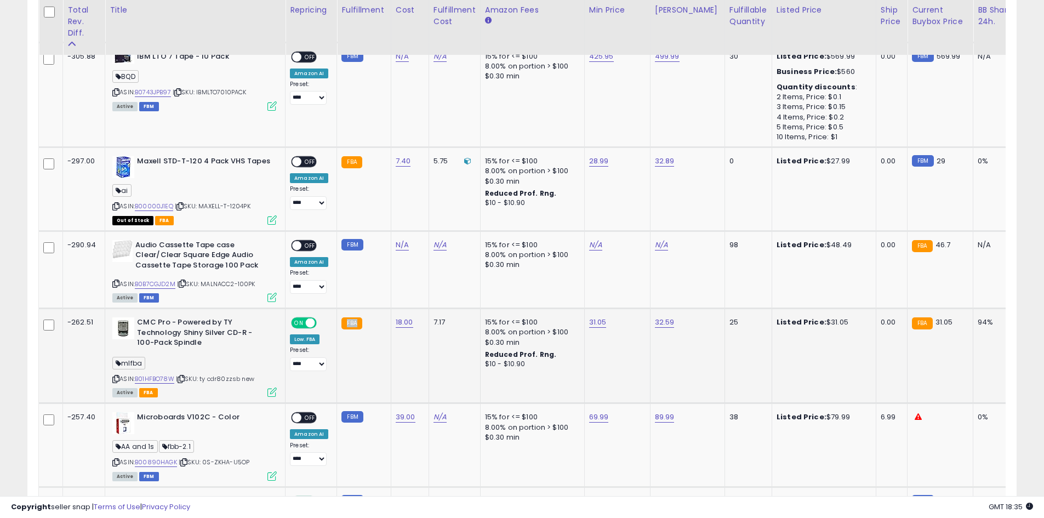
drag, startPoint x: 342, startPoint y: 341, endPoint x: 357, endPoint y: 342, distance: 15.4
click at [357, 329] on small "FBA" at bounding box center [351, 323] width 20 height 12
click at [358, 329] on small "FBA" at bounding box center [351, 323] width 20 height 12
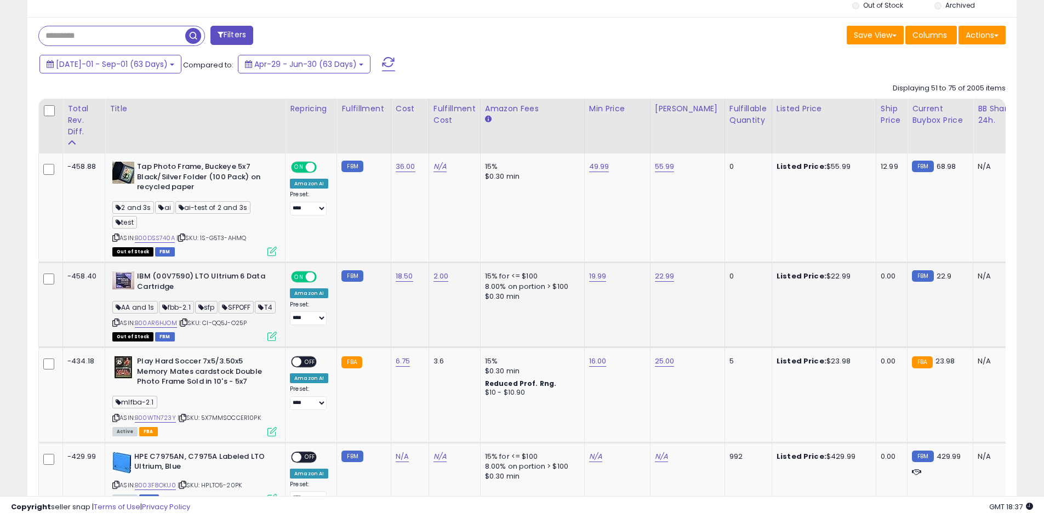
scroll to position [388, 0]
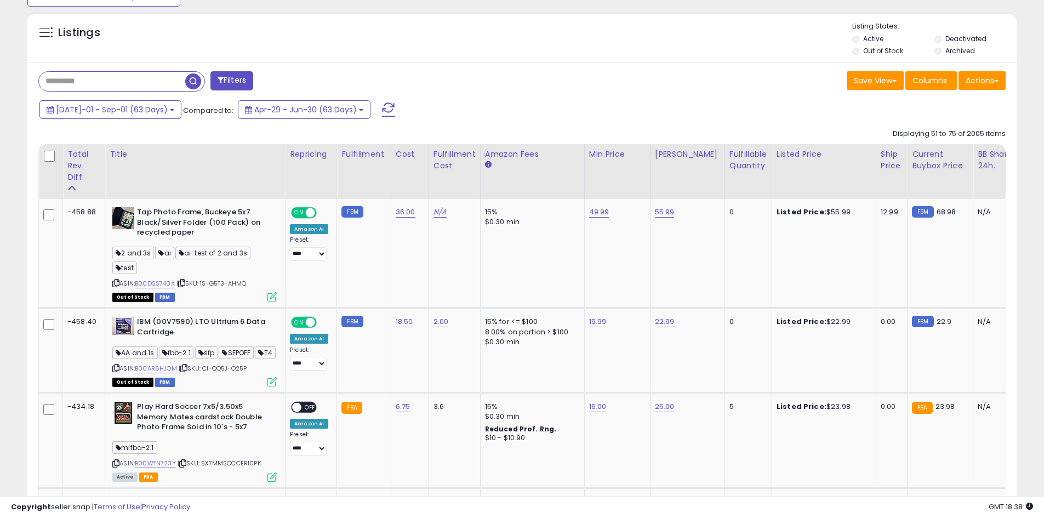
drag, startPoint x: 210, startPoint y: 321, endPoint x: 0, endPoint y: 250, distance: 221.6
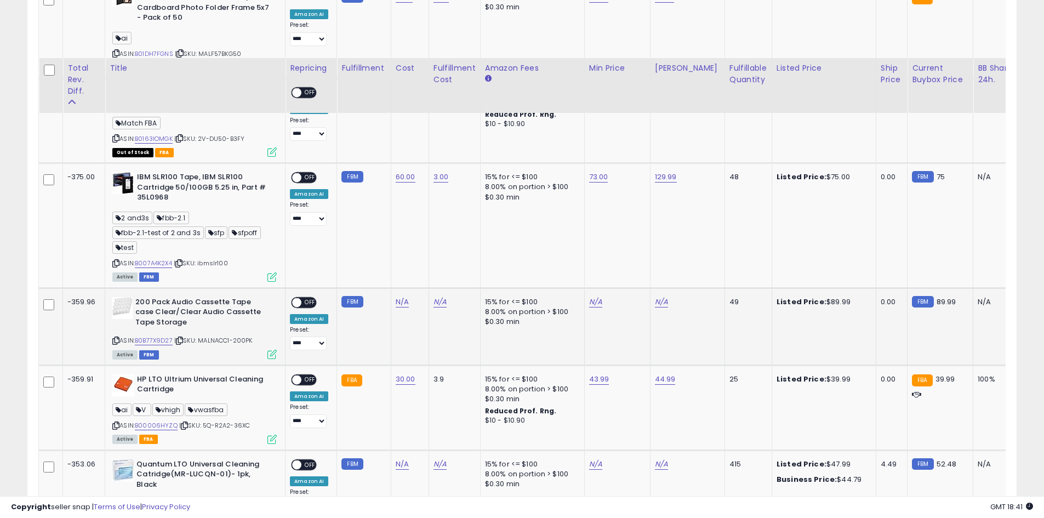
scroll to position [1301, 0]
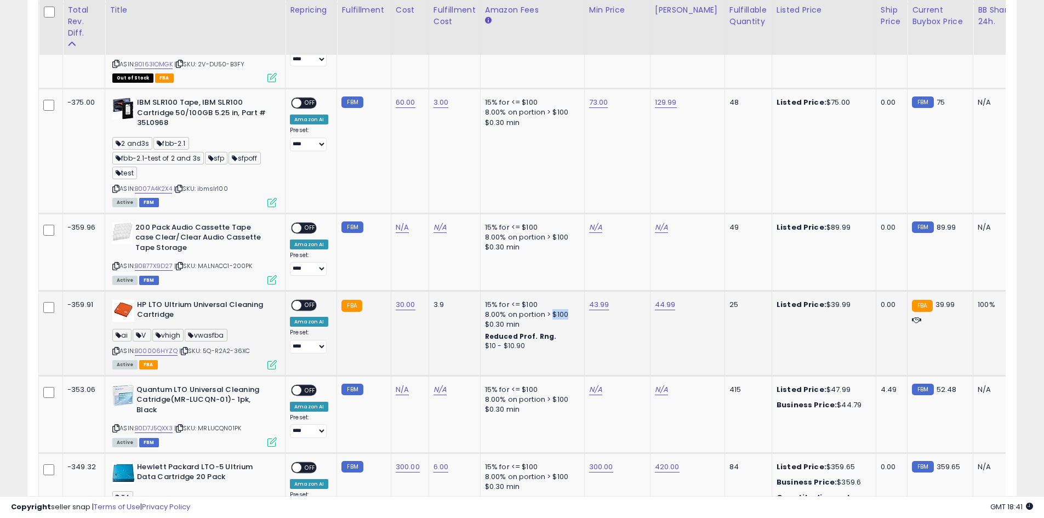
drag, startPoint x: 548, startPoint y: 329, endPoint x: 567, endPoint y: 330, distance: 19.2
click at [567, 319] on div "8.00% on portion > $100" at bounding box center [530, 315] width 91 height 10
click at [514, 329] on div "$0.30 min" at bounding box center [530, 324] width 91 height 10
drag, startPoint x: 514, startPoint y: 339, endPoint x: 504, endPoint y: 337, distance: 11.1
click at [480, 338] on td "15% for <= $100 8.00% on portion > $100 $0.30 min Reduced Prof. Rng. $10 - $10.…" at bounding box center [532, 332] width 104 height 85
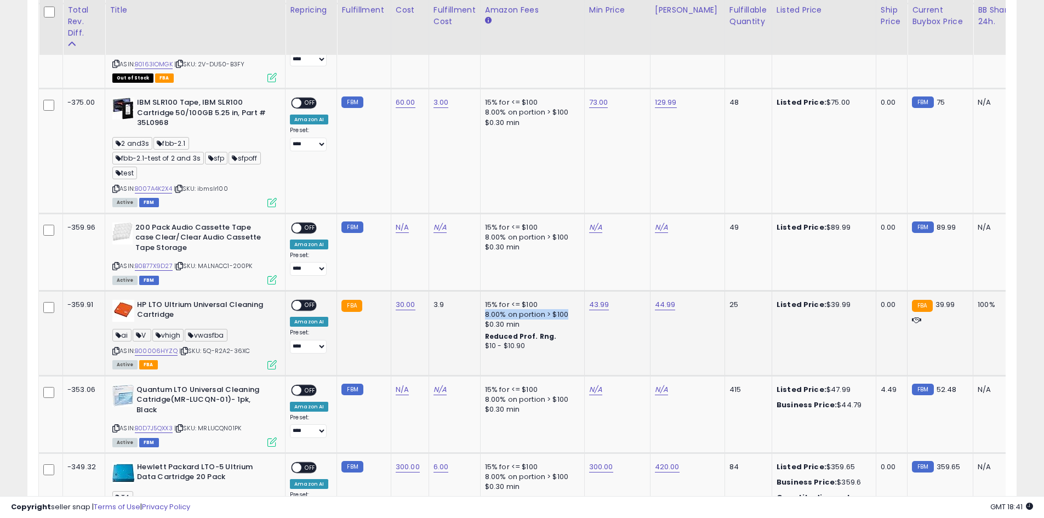
drag, startPoint x: 479, startPoint y: 327, endPoint x: 565, endPoint y: 328, distance: 85.5
click at [571, 328] on td "15% for <= $100 8.00% on portion > $100 $0.30 min Reduced Prof. Rng. $10 - $10.…" at bounding box center [532, 332] width 104 height 85
drag, startPoint x: 535, startPoint y: 320, endPoint x: 480, endPoint y: 323, distance: 54.9
click at [485, 310] on div "15% for <= $100" at bounding box center [530, 305] width 91 height 10
click at [485, 319] on div "8.00% on portion > $100" at bounding box center [530, 315] width 91 height 10
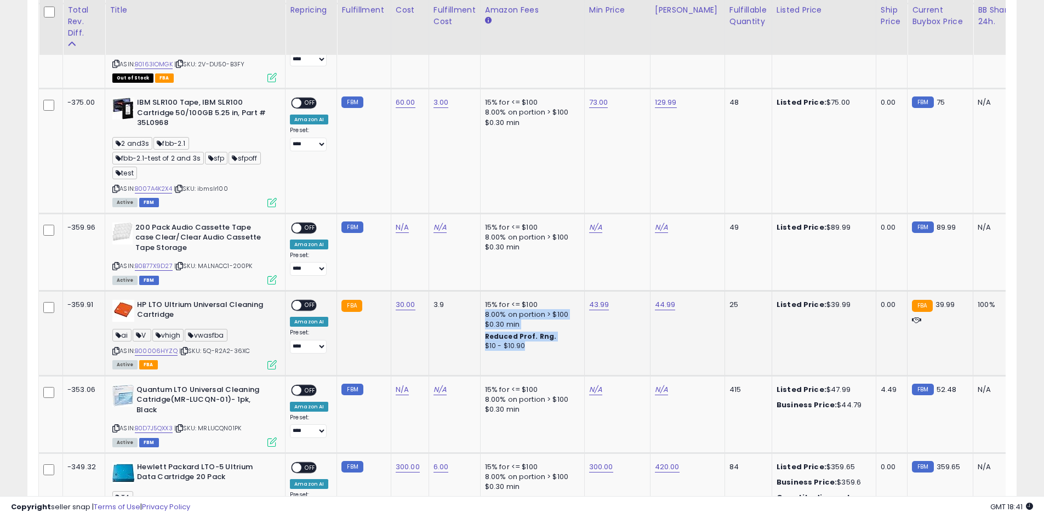
drag, startPoint x: 480, startPoint y: 330, endPoint x: 548, endPoint y: 350, distance: 71.3
click at [536, 351] on div "15% for <= $100 8.00% on portion > $100 $0.30 min Reduced Prof. Rng. $10 - $10.…" at bounding box center [530, 325] width 91 height 51
click at [552, 341] on div "Reduced Prof. Rng." at bounding box center [530, 336] width 91 height 9
drag, startPoint x: 547, startPoint y: 329, endPoint x: 569, endPoint y: 333, distance: 22.2
click at [569, 319] on div "8.00% on portion > $100" at bounding box center [530, 315] width 91 height 10
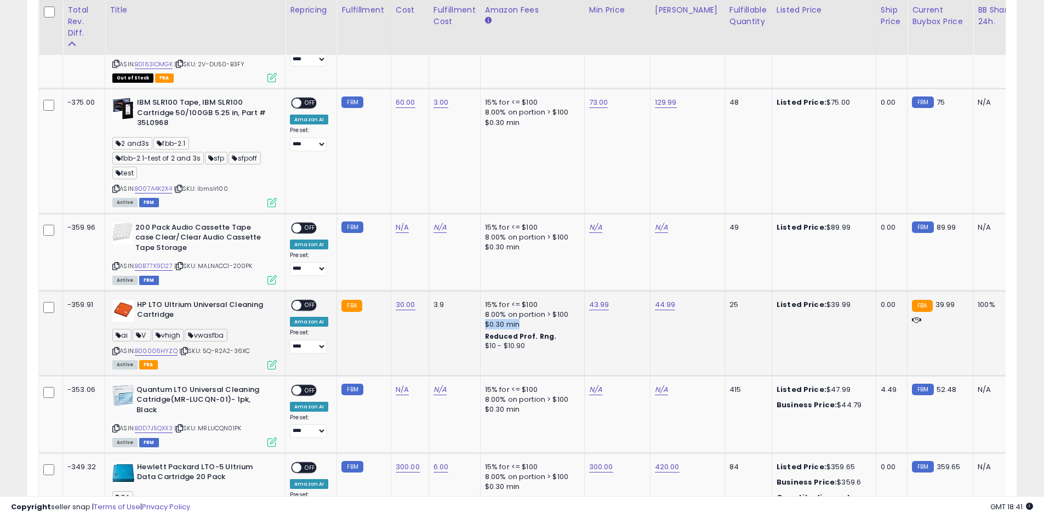
drag, startPoint x: 478, startPoint y: 339, endPoint x: 520, endPoint y: 339, distance: 42.2
click at [520, 339] on td "15% for <= $100 8.00% on portion > $100 $0.30 min Reduced Prof. Rng. $10 - $10.…" at bounding box center [532, 332] width 104 height 85
drag, startPoint x: 479, startPoint y: 350, endPoint x: 549, endPoint y: 362, distance: 71.2
click at [549, 362] on td "15% for <= $100 8.00% on portion > $100 $0.30 min Reduced Prof. Rng. $10 - $10.…" at bounding box center [532, 332] width 104 height 85
click at [559, 341] on div "Reduced Prof. Rng." at bounding box center [530, 336] width 91 height 9
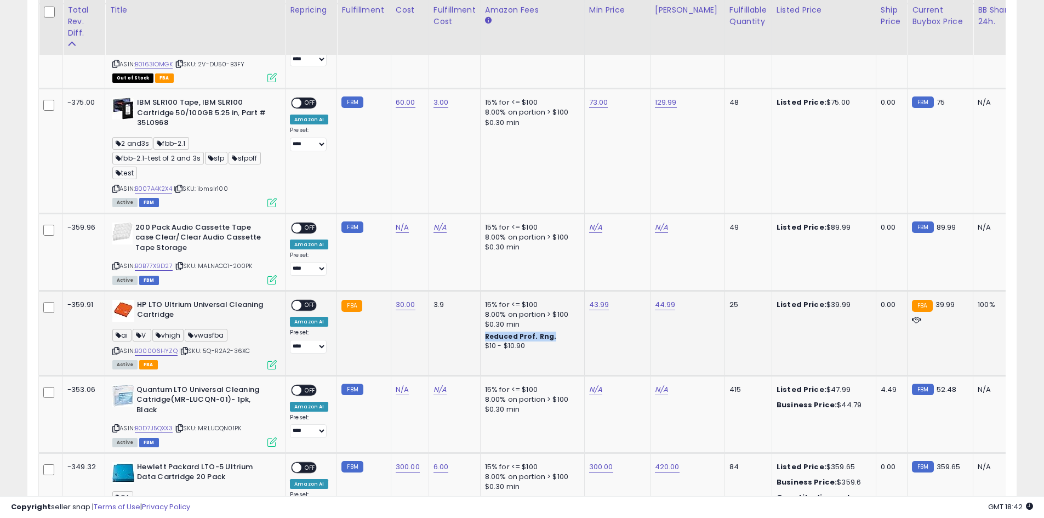
drag, startPoint x: 547, startPoint y: 351, endPoint x: 476, endPoint y: 349, distance: 70.7
click at [480, 349] on td "15% for <= $100 8.00% on portion > $100 $0.30 min Reduced Prof. Rng. $10 - $10.…" at bounding box center [532, 332] width 104 height 85
click at [559, 351] on div "$10 - $10.90" at bounding box center [530, 345] width 91 height 9
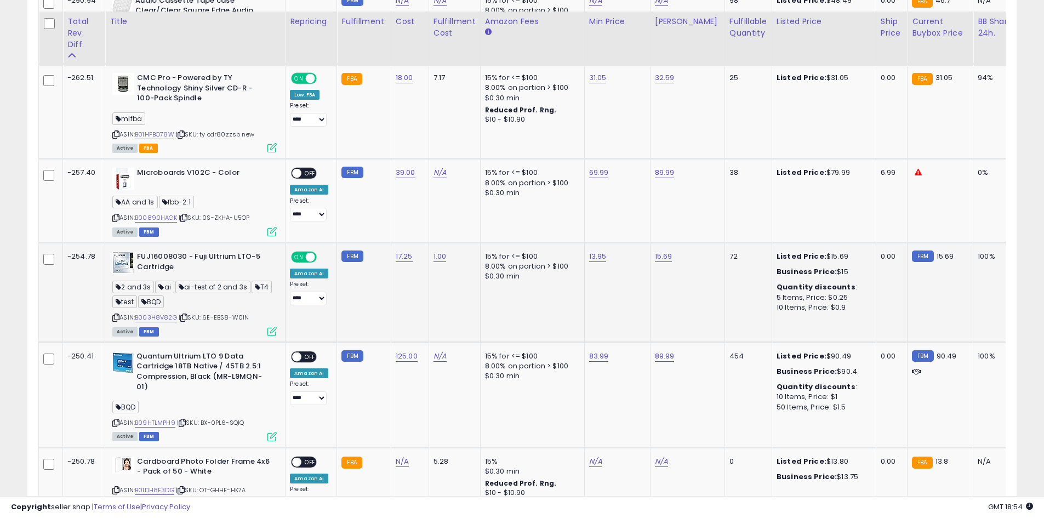
scroll to position [2214, 0]
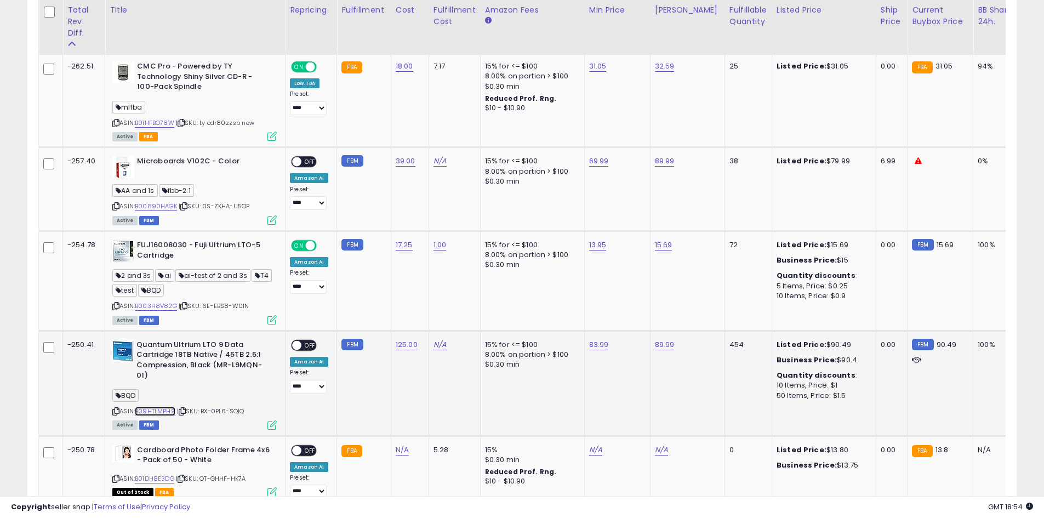
click at [167, 416] on link "B09HTLMPH9" at bounding box center [155, 411] width 41 height 9
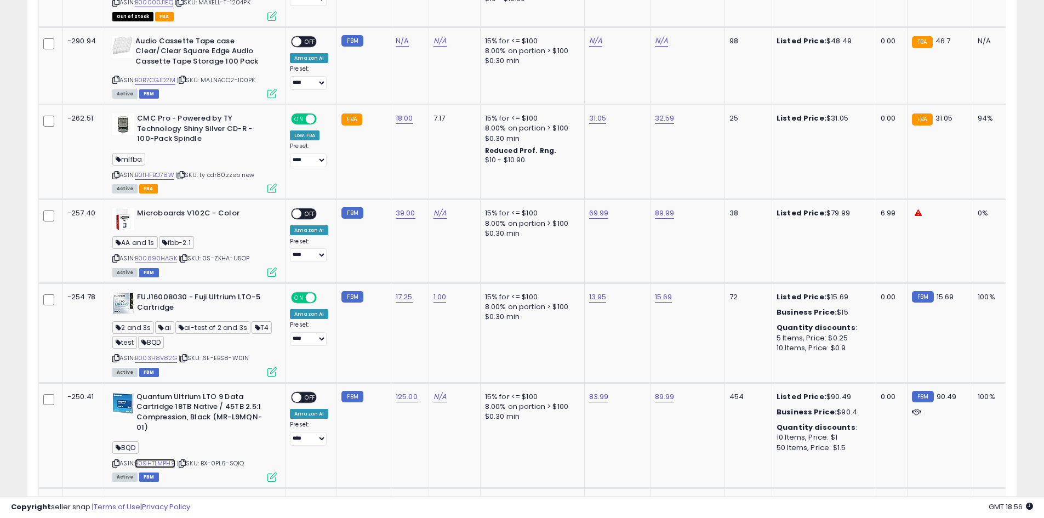
scroll to position [2104, 0]
